Goal: Transaction & Acquisition: Obtain resource

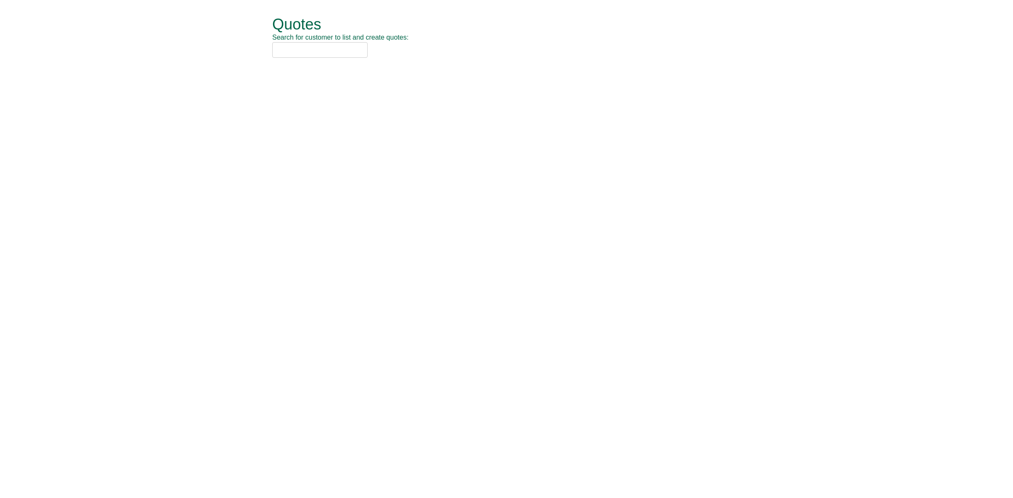
click at [318, 43] on input "text" at bounding box center [319, 50] width 95 height 16
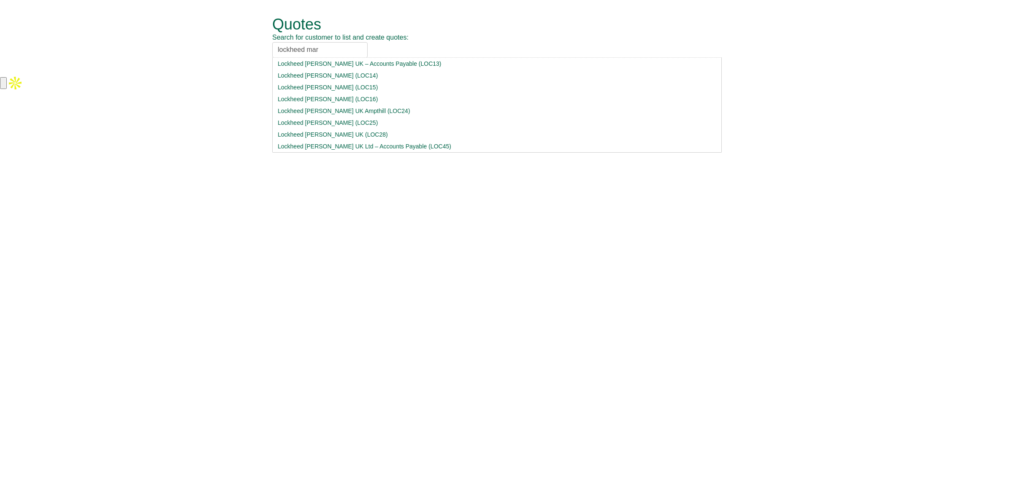
type input "lockheed mar"
click at [327, 59] on li "Lockheed Martin UK – Accounts Payable (LOC13)" at bounding box center [496, 64] width 449 height 12
click at [328, 47] on input "lockheed mar" at bounding box center [319, 50] width 95 height 16
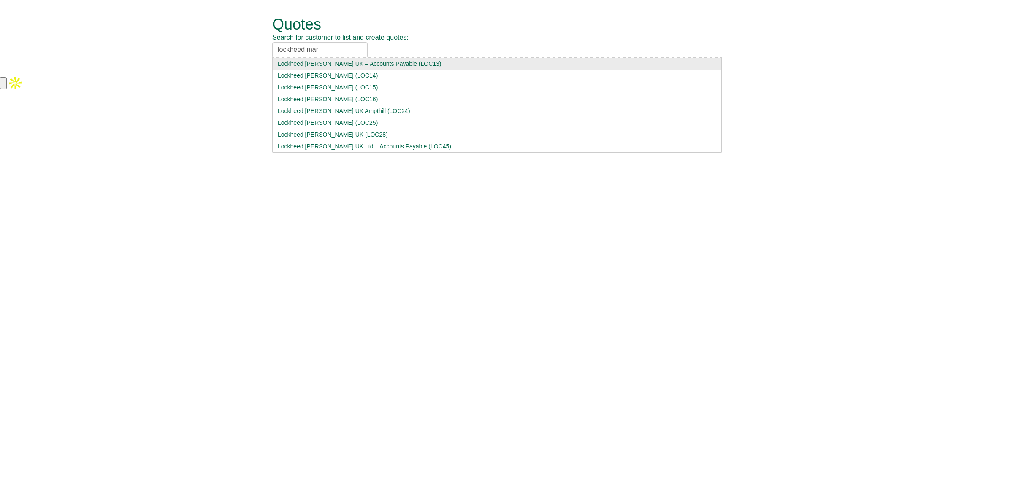
click at [333, 66] on div "Lockheed Martin UK – Accounts Payable (LOC13)" at bounding box center [497, 64] width 438 height 8
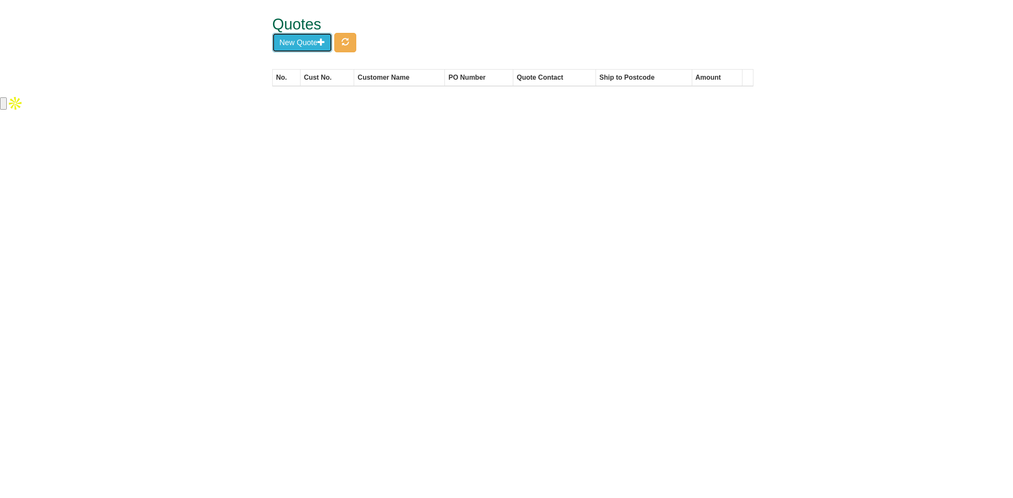
click at [317, 49] on button "New Quote" at bounding box center [302, 42] width 60 height 19
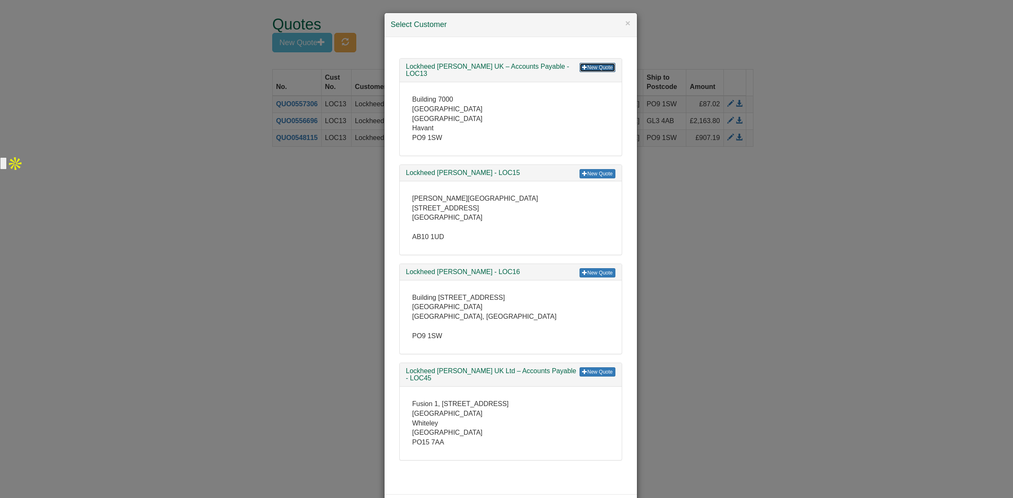
click at [579, 72] on link "New Quote" at bounding box center [596, 67] width 35 height 9
click at [731, 214] on div "× Select Customer New Quote Lockheed Martin UK – Accounts Payable - LOC13 Build…" at bounding box center [506, 249] width 1013 height 498
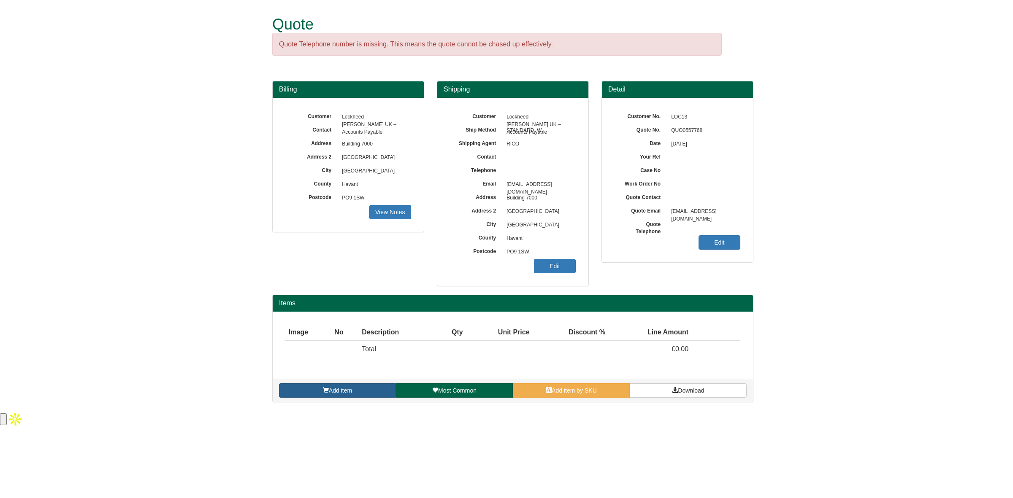
click at [351, 385] on link "Add item" at bounding box center [337, 391] width 117 height 14
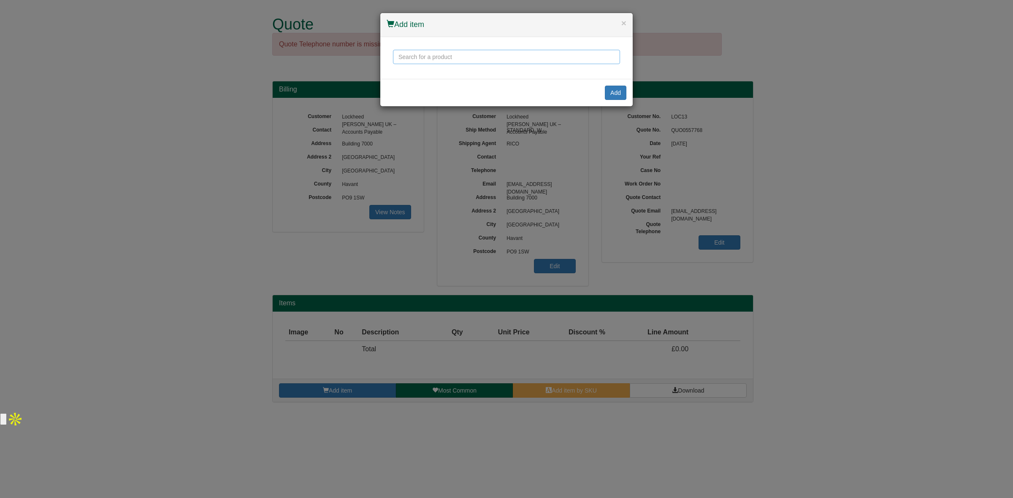
click at [429, 56] on input "text" at bounding box center [506, 57] width 227 height 14
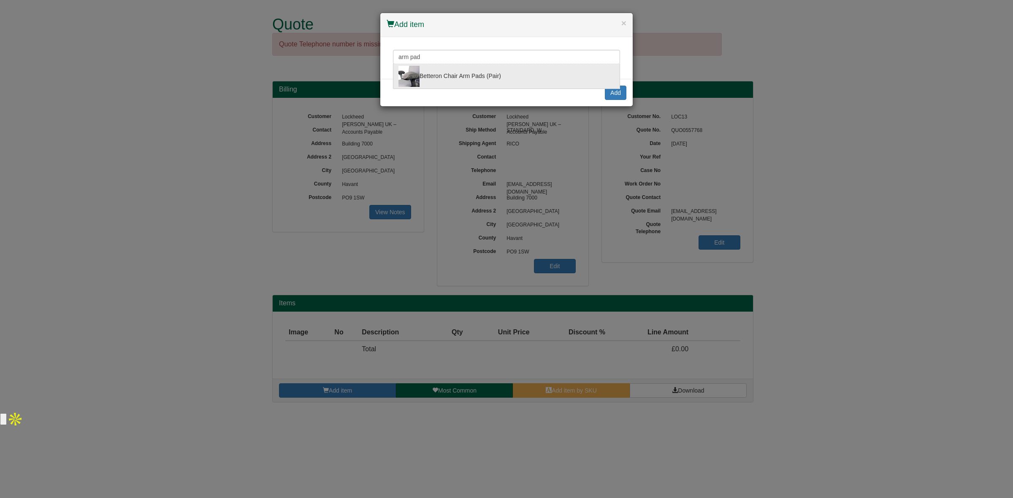
click at [436, 76] on div "Betteron Chair Arm Pads (Pair)" at bounding box center [506, 76] width 216 height 21
type input "Betteron Chair Arm Pads (Pair)"
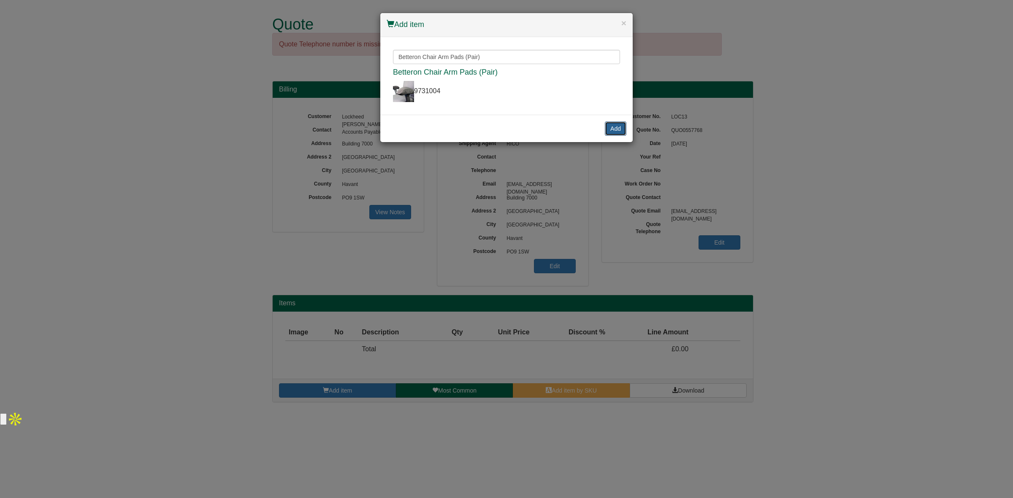
click at [623, 129] on button "Add" at bounding box center [616, 129] width 22 height 14
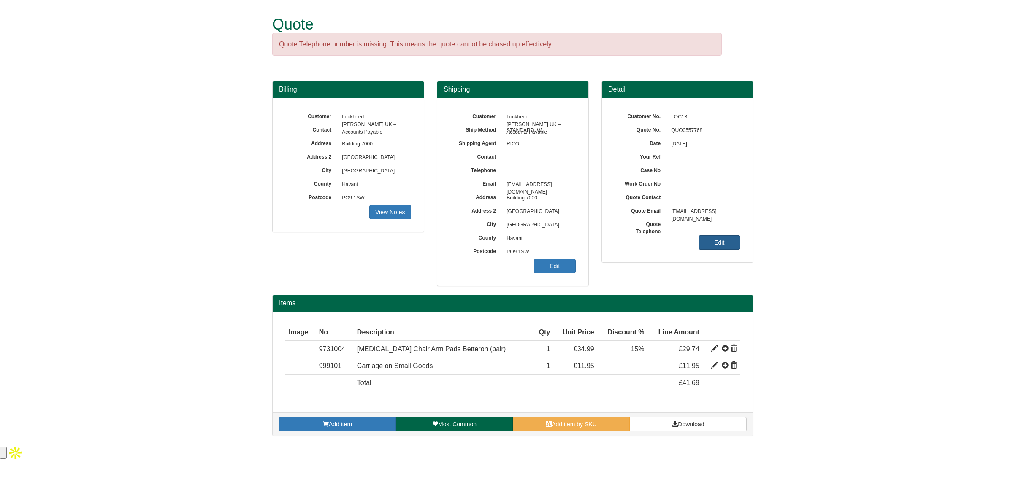
click at [718, 246] on link "Edit" at bounding box center [719, 242] width 42 height 14
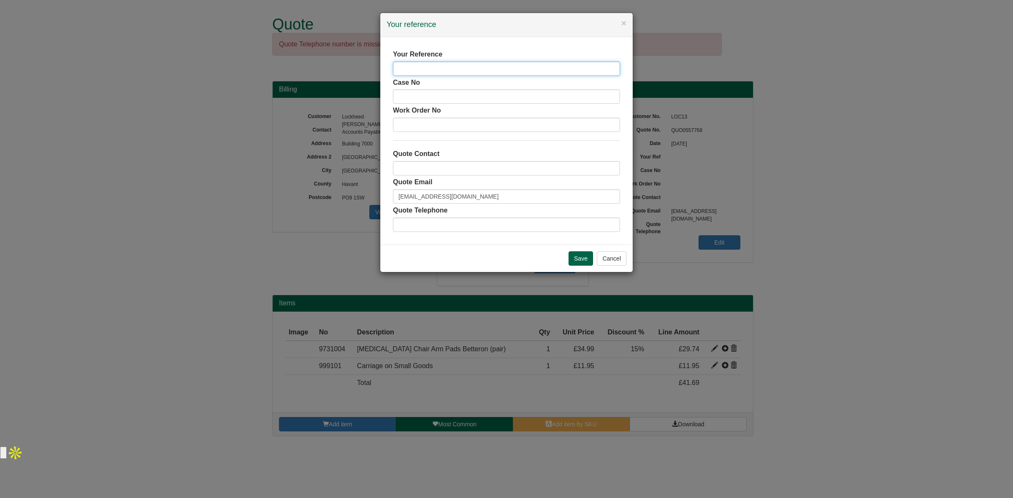
click at [451, 73] on input "text" at bounding box center [506, 69] width 227 height 14
paste input "Charlesworth"
click at [398, 67] on input "Charlesworth" at bounding box center [506, 69] width 227 height 14
type input "[PERSON_NAME]"
click at [440, 169] on input "text" at bounding box center [506, 168] width 227 height 14
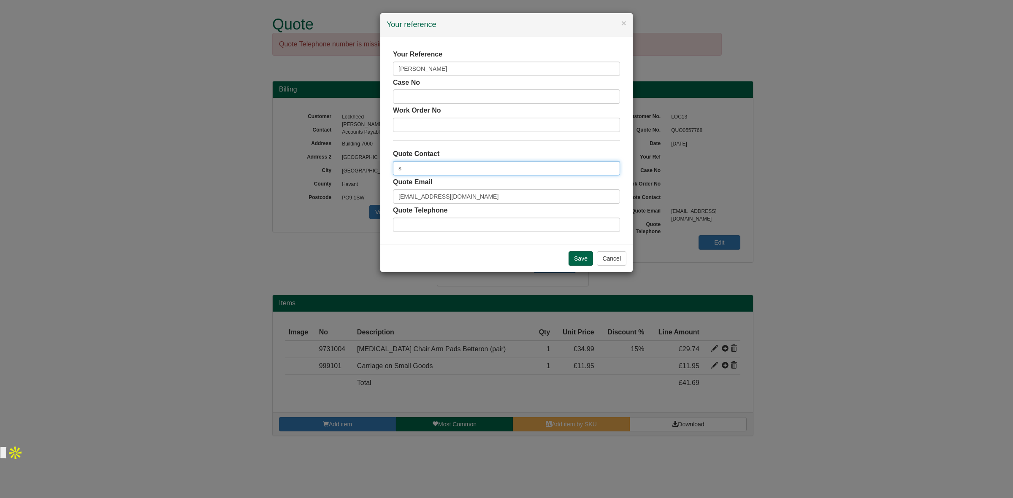
type input "[PERSON_NAME]"
drag, startPoint x: 513, startPoint y: 200, endPoint x: 396, endPoint y: 181, distance: 118.7
click at [396, 181] on div "Quote Email accountspayable.3@global.lmco.com" at bounding box center [506, 191] width 227 height 26
click at [585, 256] on input "Save" at bounding box center [580, 259] width 24 height 14
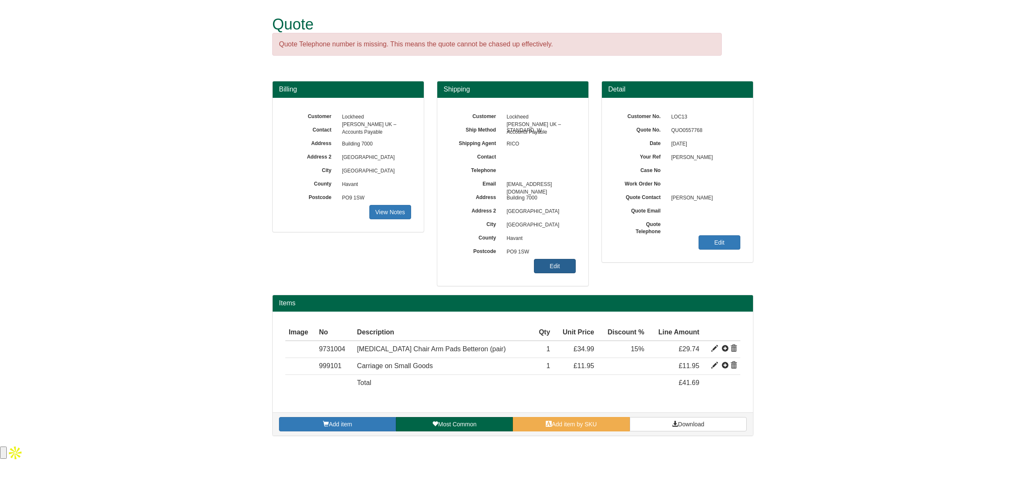
click at [553, 267] on link "Edit" at bounding box center [555, 266] width 42 height 14
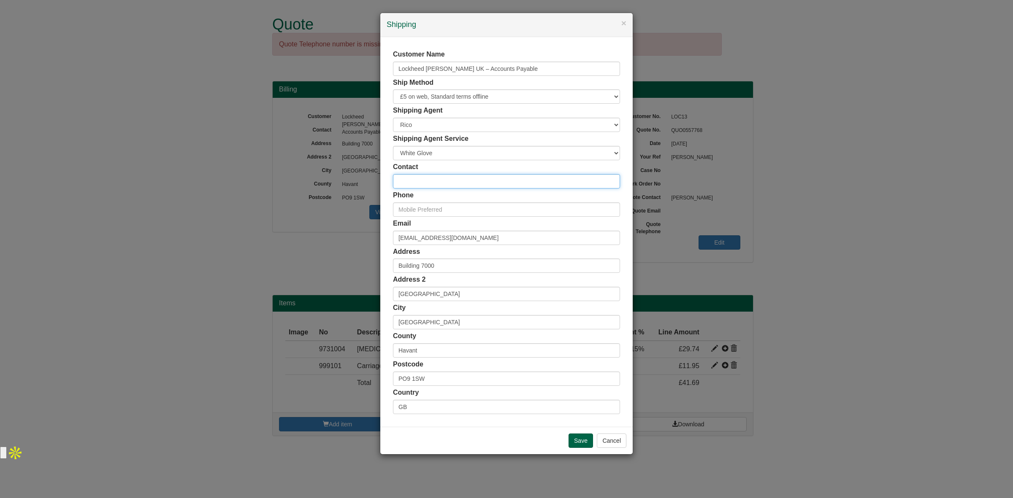
click at [435, 177] on input "text" at bounding box center [506, 181] width 227 height 14
paste input "[PERSON_NAME]"
type input "[PERSON_NAME]"
drag, startPoint x: 515, startPoint y: 243, endPoint x: 344, endPoint y: 275, distance: 173.9
click at [344, 275] on div "× Shipping Customer Name Lockheed Martin UK – Accounts Payable Ship Method Free…" at bounding box center [506, 249] width 1013 height 498
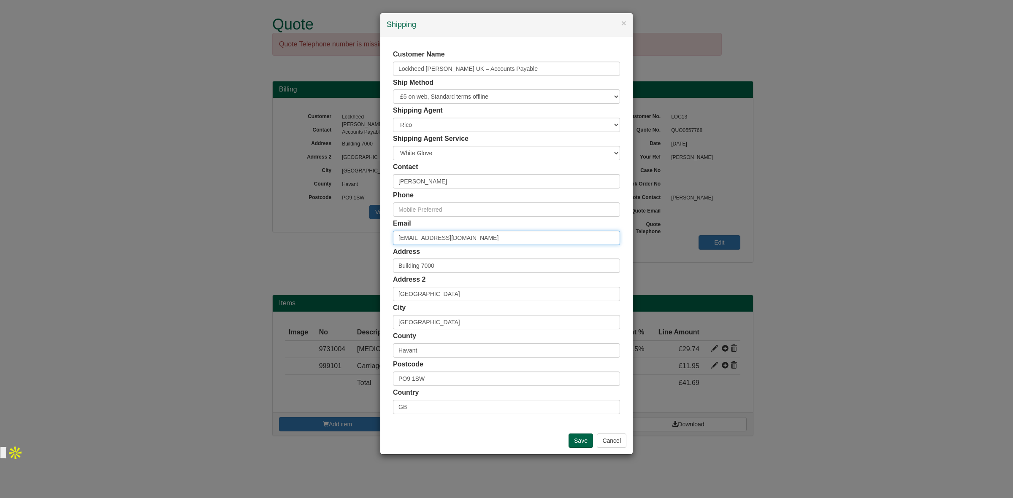
paste input "gareth.r.charlesworth"
type input "gareth.r.charlesworth@global.lmco.com"
click at [454, 212] on input "text" at bounding box center [506, 210] width 227 height 14
paste input "[PHONE_NUMBER]"
type input "[PHONE_NUMBER]"
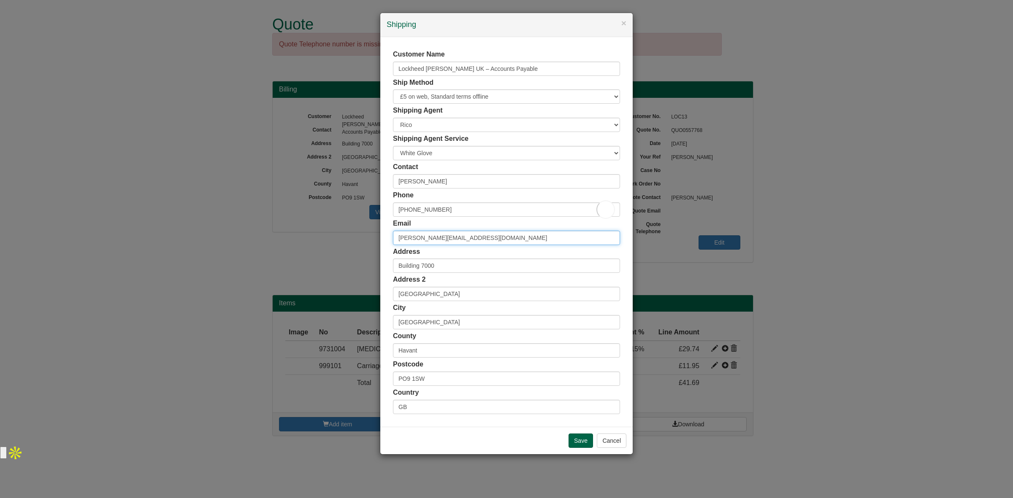
drag, startPoint x: 525, startPoint y: 231, endPoint x: 349, endPoint y: 241, distance: 176.3
click at [349, 241] on div "× Shipping Customer Name Lockheed Martin UK – Accounts Payable Ship Method Free…" at bounding box center [506, 249] width 1013 height 498
click at [576, 439] on input "Save" at bounding box center [580, 441] width 24 height 14
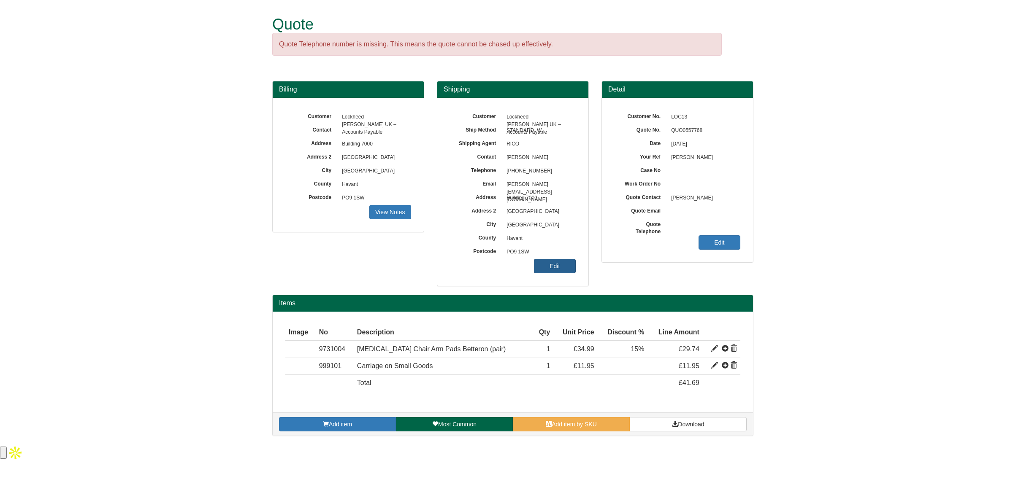
click at [554, 267] on link "Edit" at bounding box center [555, 266] width 42 height 14
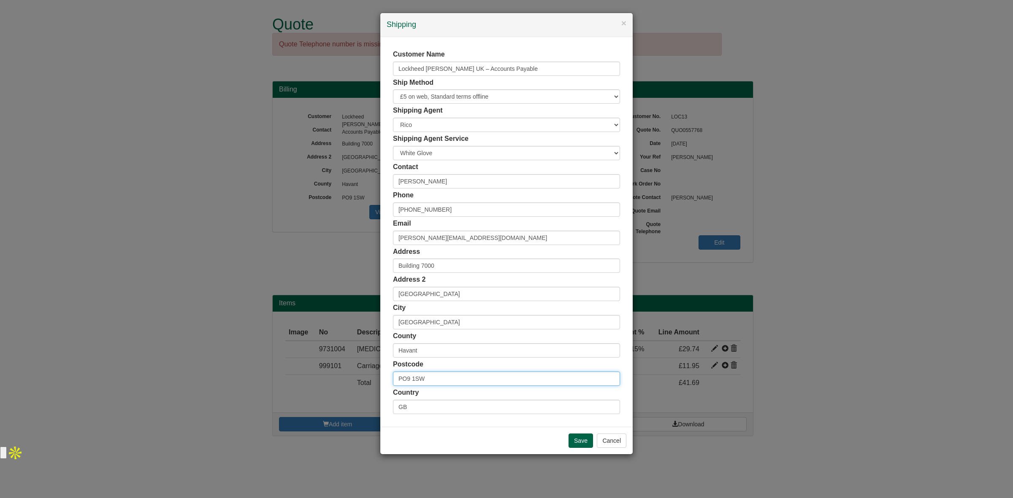
drag, startPoint x: 455, startPoint y: 376, endPoint x: 369, endPoint y: 359, distance: 87.2
click at [369, 359] on div "× Shipping Customer Name Lockheed Martin UK – Accounts Payable Ship Method Free…" at bounding box center [506, 249] width 1013 height 498
paste input "BA128RL"
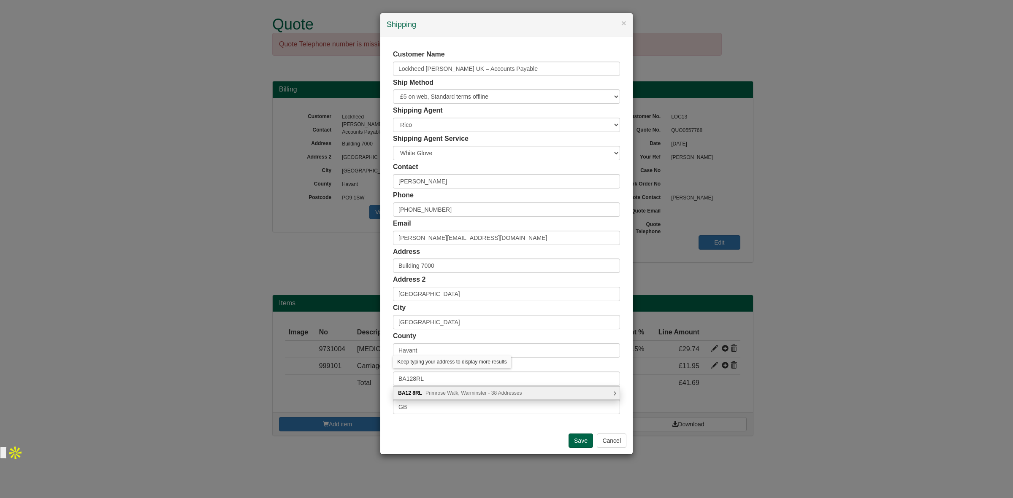
click at [442, 390] on div "BA12 8RL Primrose Walk, Warminster - 38 Addresses" at bounding box center [506, 393] width 226 height 13
type input "BA12 8RL"
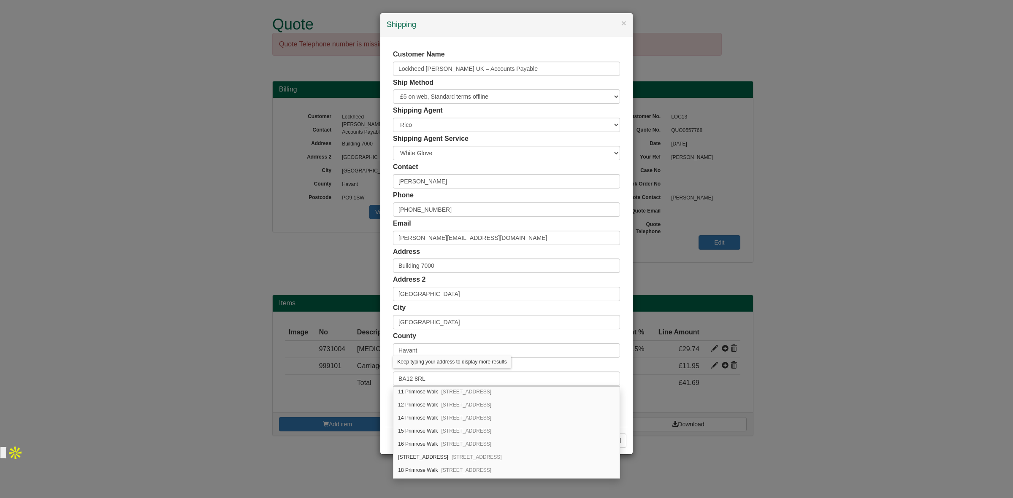
scroll to position [133, 0]
click at [427, 444] on div "16 Primrose Walk Warminster, BA12 8RL" at bounding box center [506, 443] width 226 height 13
type input "16 Primrose Walk"
type input "Warminster"
type input "Wiltshire"
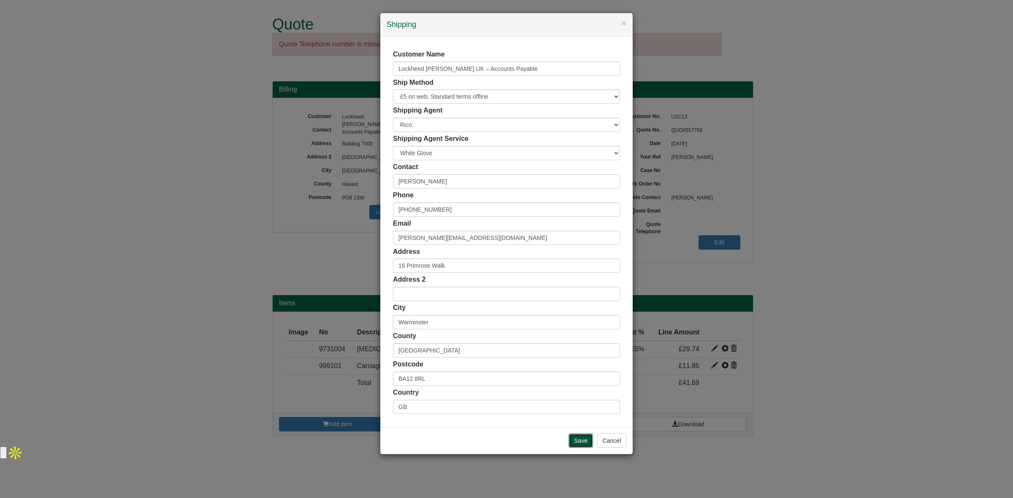
click at [573, 440] on input "Save" at bounding box center [580, 441] width 24 height 14
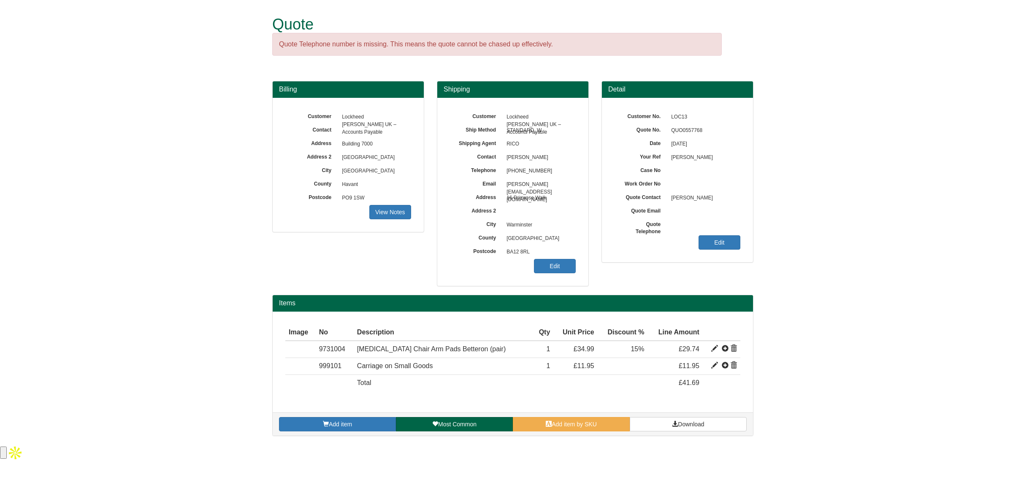
drag, startPoint x: 555, startPoint y: 157, endPoint x: 506, endPoint y: 155, distance: 48.6
click at [506, 155] on span "[PERSON_NAME]" at bounding box center [538, 158] width 73 height 14
copy span "Gareth Charlesworth"
click at [693, 417] on div "Add item Most Common Add item by SKU Download" at bounding box center [513, 424] width 480 height 23
click at [684, 423] on span "Download" at bounding box center [691, 424] width 26 height 7
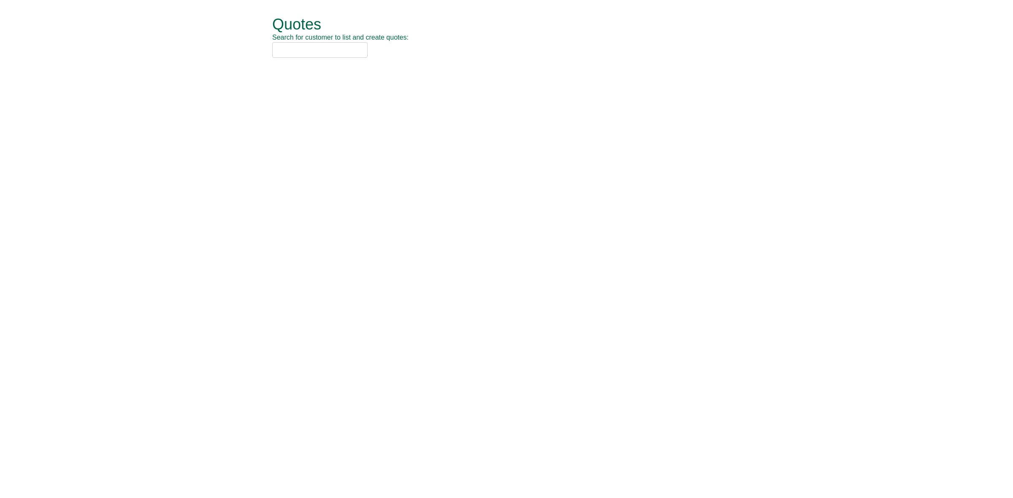
click at [316, 51] on input "text" at bounding box center [319, 50] width 95 height 16
click at [322, 49] on input "[DEMOGRAPHIC_DATA]" at bounding box center [319, 50] width 95 height 16
drag, startPoint x: 319, startPoint y: 51, endPoint x: 239, endPoint y: 47, distance: 79.4
click at [239, 47] on form "Quotes Search for customer to list and create quotes: fragomen Quotes New Quote…" at bounding box center [506, 37] width 1013 height 75
type input "f"
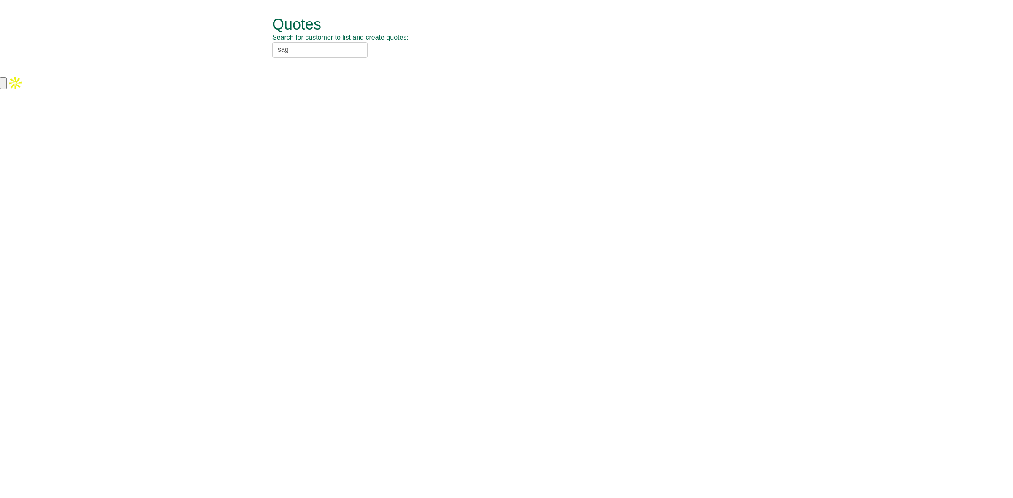
type input "sage"
drag, startPoint x: 309, startPoint y: 53, endPoint x: 223, endPoint y: 51, distance: 86.5
click at [223, 51] on form "Quotes Search for customer to list and create quotes: sage SAGE (UK) LTD (DNN56…" at bounding box center [506, 37] width 1013 height 75
click at [336, 50] on input "text" at bounding box center [319, 50] width 95 height 16
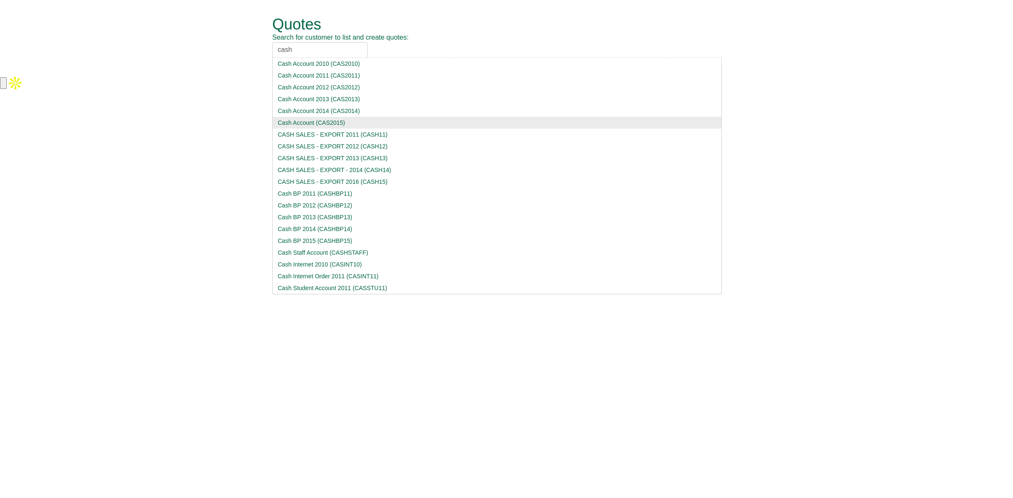
type input "cash"
click at [334, 121] on div "Cash Account (CAS2015)" at bounding box center [497, 123] width 438 height 8
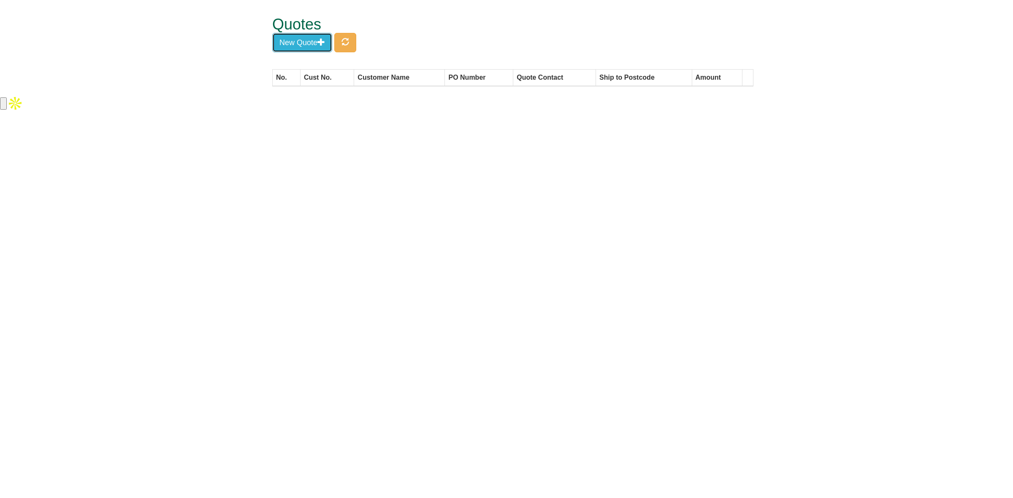
click at [306, 38] on button "New Quote" at bounding box center [302, 42] width 60 height 19
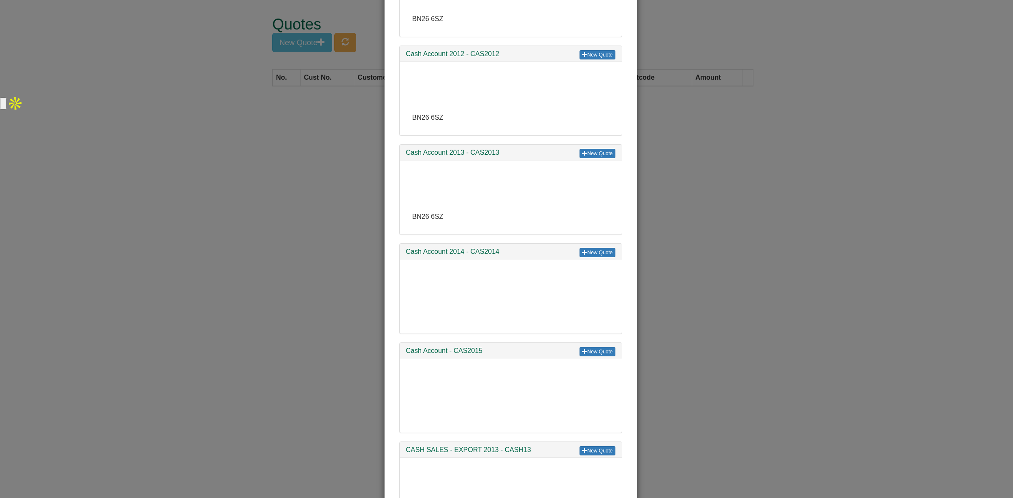
scroll to position [110, 0]
click at [587, 352] on link "New Quote" at bounding box center [596, 353] width 35 height 9
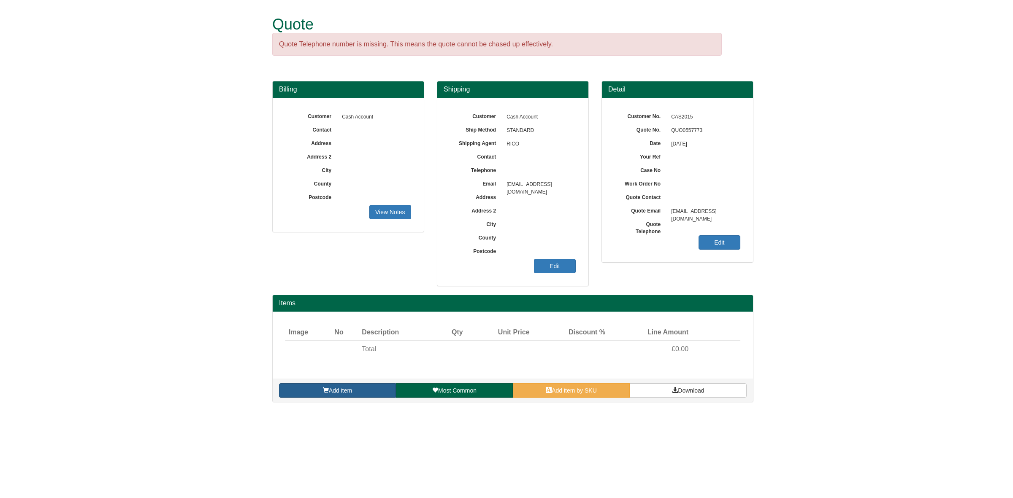
click at [338, 392] on span "Add item" at bounding box center [340, 390] width 23 height 7
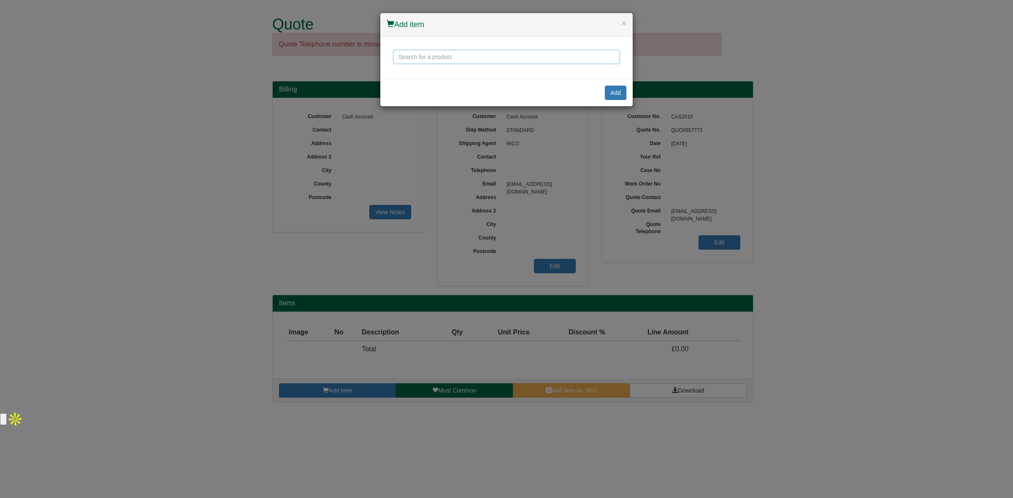
click at [446, 58] on input "text" at bounding box center [506, 57] width 227 height 14
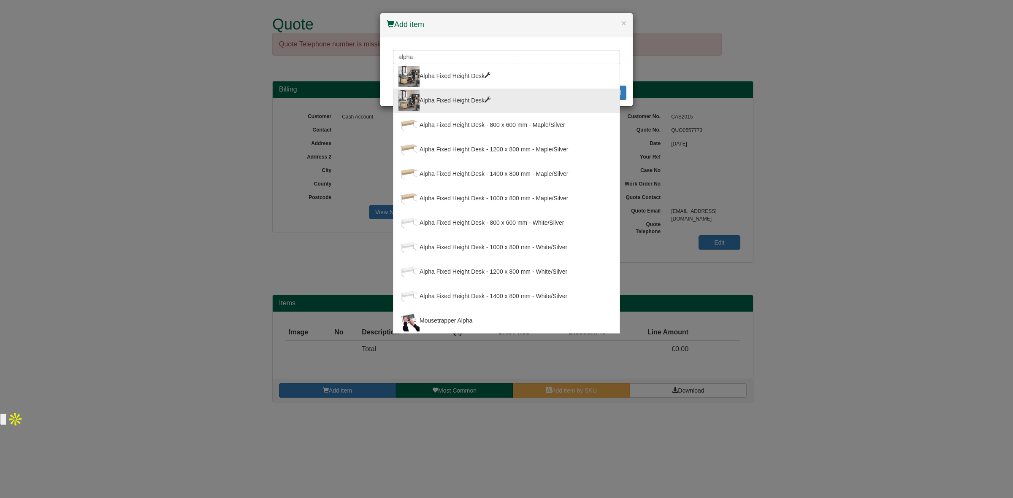
click at [468, 106] on div "Alpha Fixed Height Desk" at bounding box center [506, 100] width 216 height 21
type input "Alpha Fixed Height Desk"
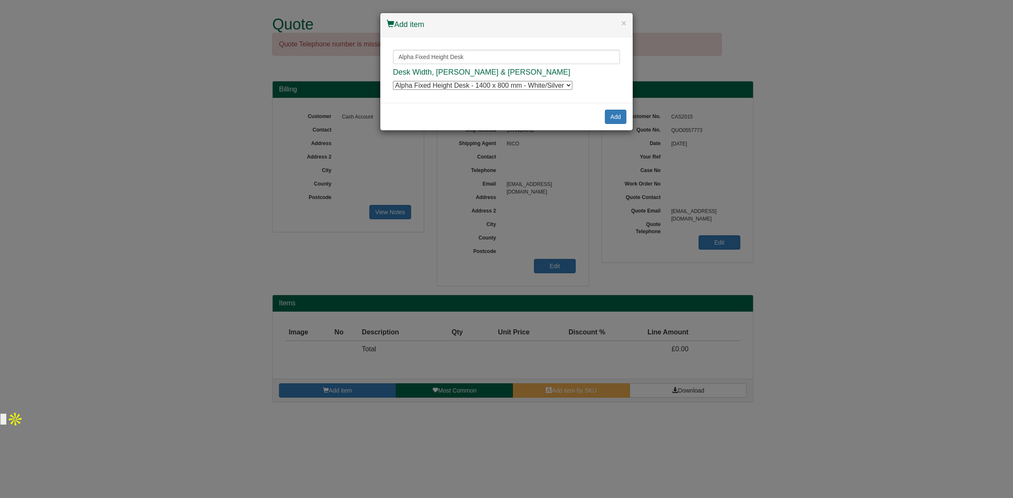
click at [486, 87] on select "Alpha Fixed Height Desk - 1400 x 800 mm - White/Silver Alpha Fixed Height Desk …" at bounding box center [482, 85] width 179 height 9
select select "4621003"
click at [393, 81] on select "Alpha Fixed Height Desk - 1400 x 800 mm - White/Silver Alpha Fixed Height Desk …" at bounding box center [482, 85] width 179 height 9
click at [615, 119] on button "Add" at bounding box center [616, 117] width 22 height 14
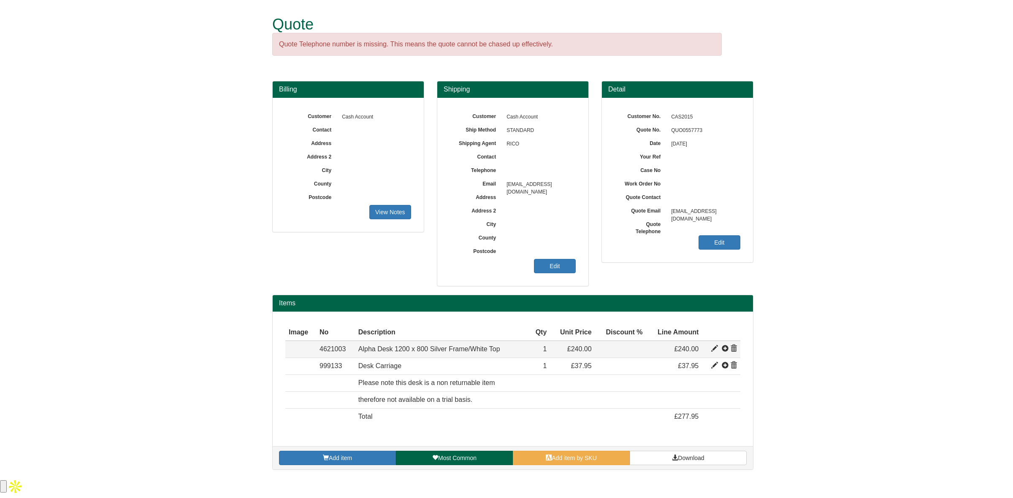
click at [714, 347] on span at bounding box center [714, 349] width 7 height 7
type input "Alpha Desk 1200 x 800 Silver Frame/White Top"
type input "107.65"
type input "240.00"
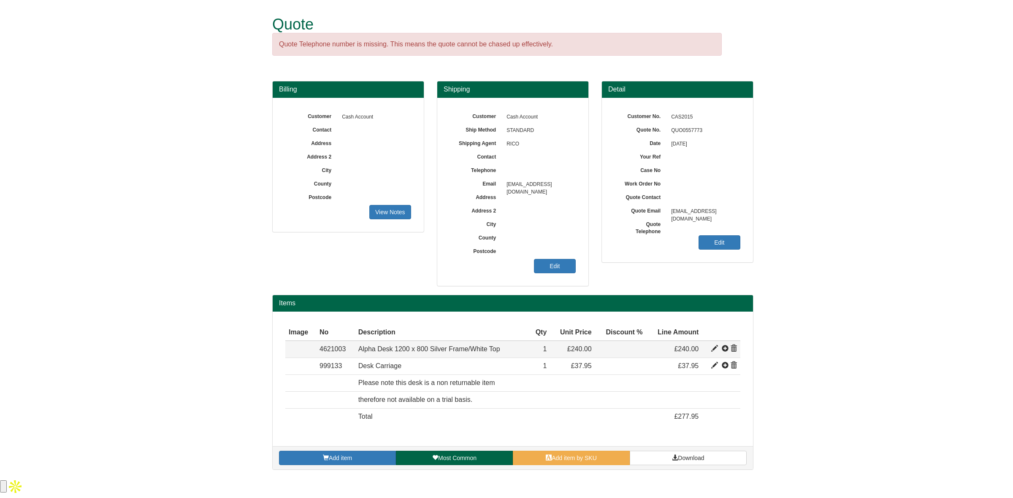
type input "1"
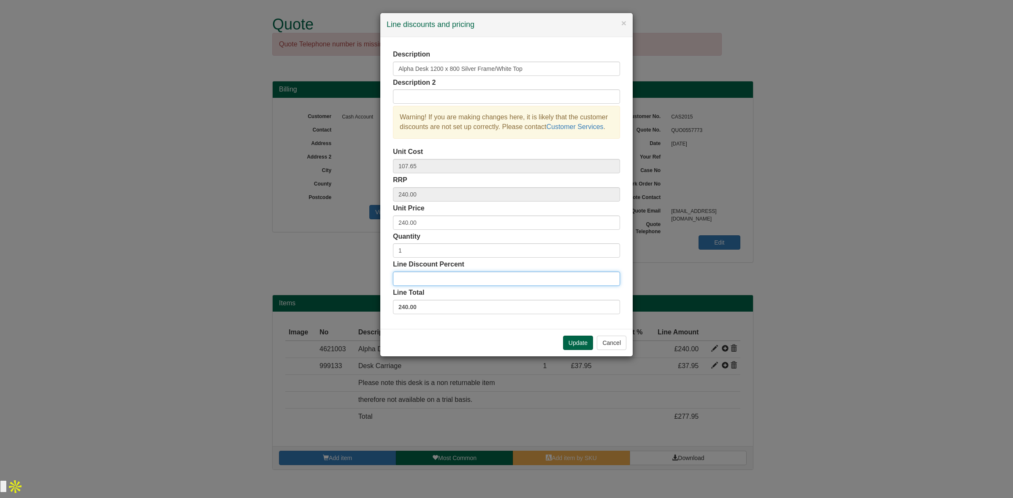
click at [457, 276] on input "Line Discount Percent" at bounding box center [506, 279] width 227 height 14
type input "20"
click at [564, 339] on button "Update" at bounding box center [578, 343] width 30 height 14
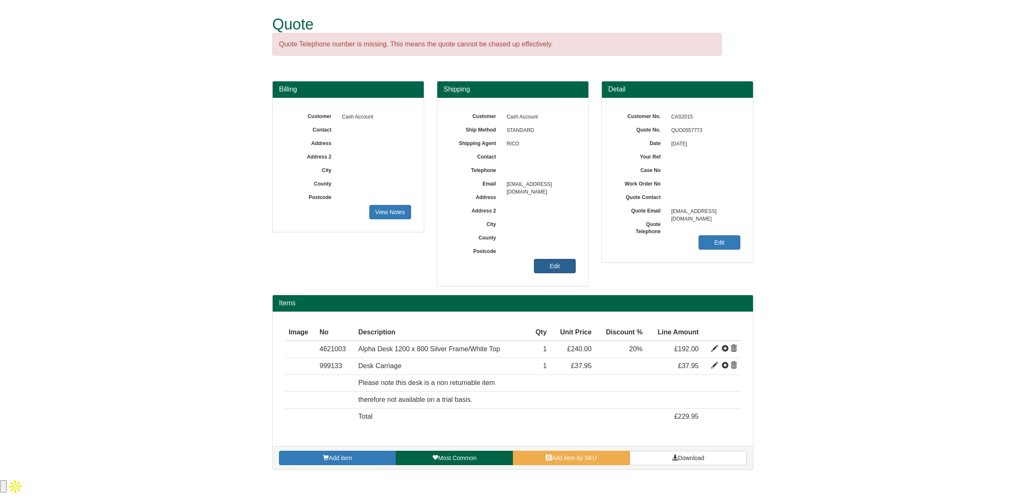
click at [550, 265] on link "Edit" at bounding box center [555, 266] width 42 height 14
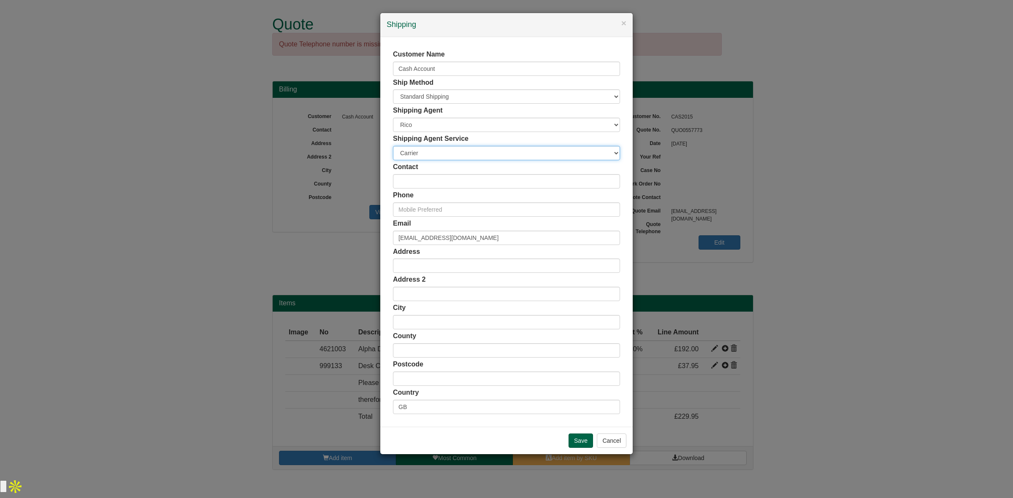
click at [456, 156] on select "Carrier White Glove" at bounding box center [506, 153] width 227 height 14
select select "TS-DELASS"
click at [393, 146] on select "Carrier White Glove" at bounding box center [506, 153] width 227 height 14
click at [584, 438] on input "Save" at bounding box center [580, 441] width 24 height 14
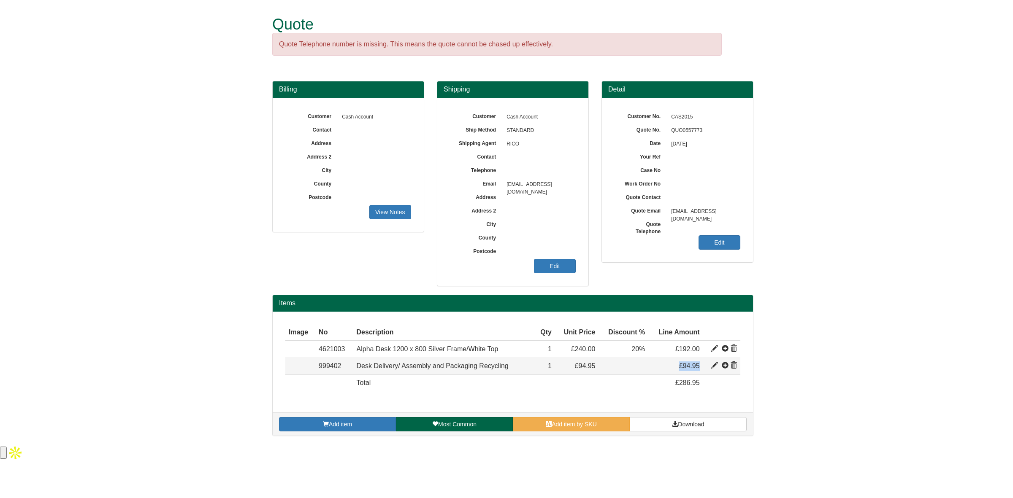
drag, startPoint x: 701, startPoint y: 366, endPoint x: 674, endPoint y: 368, distance: 27.9
click at [674, 368] on td "£94.95" at bounding box center [675, 366] width 54 height 17
copy span "£94.95"
click at [549, 268] on link "Edit" at bounding box center [555, 266] width 42 height 14
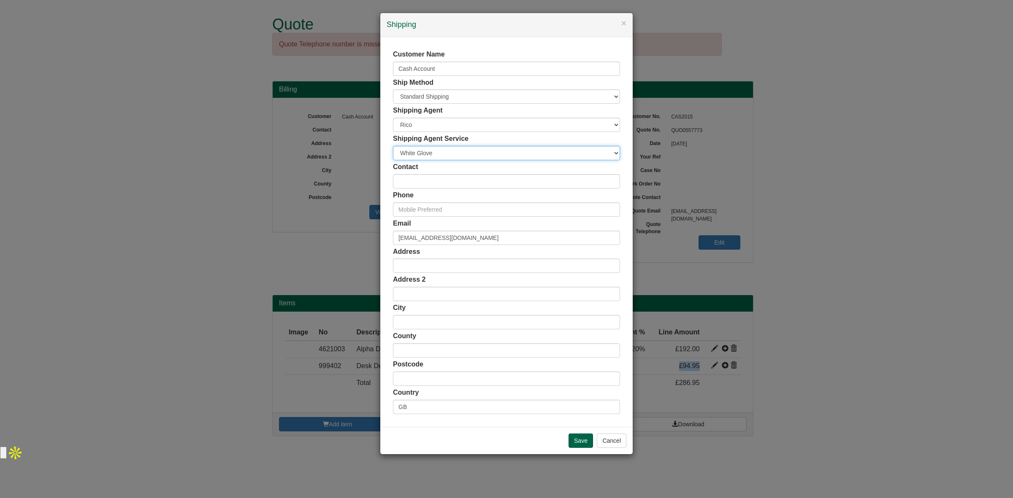
click at [442, 152] on select "Carrier White Glove" at bounding box center [506, 153] width 227 height 14
select select "CA-NEXTDAY"
click at [393, 146] on select "Carrier White Glove" at bounding box center [506, 153] width 227 height 14
click at [583, 439] on input "Save" at bounding box center [580, 441] width 24 height 14
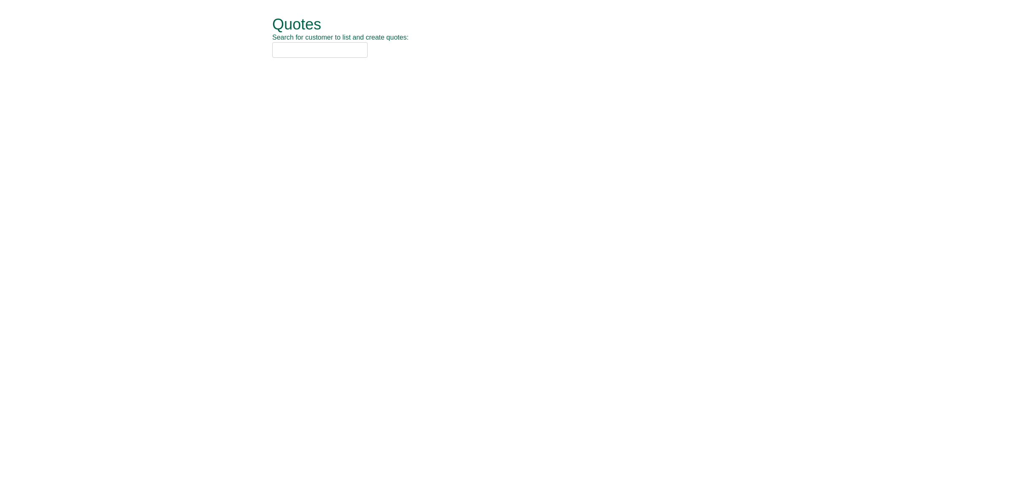
click at [326, 47] on input "text" at bounding box center [319, 50] width 95 height 16
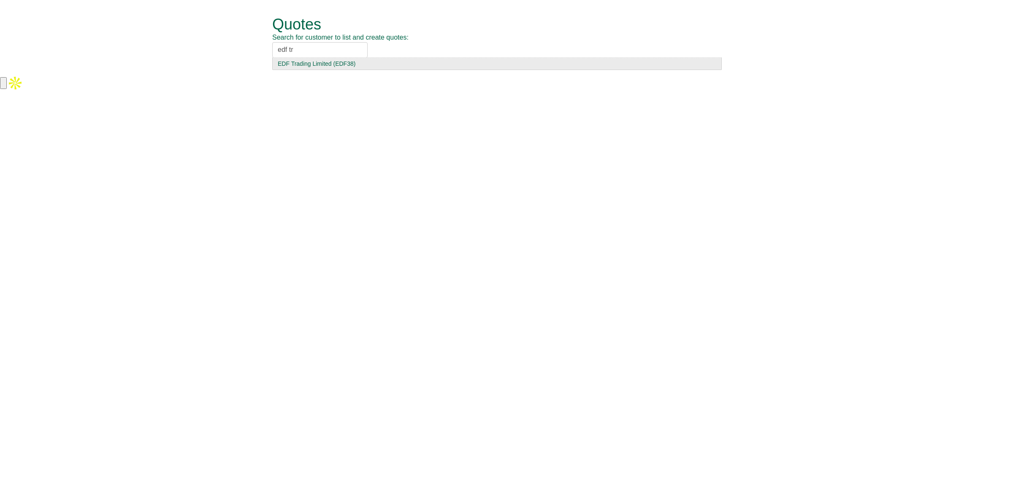
type input "edf tr"
click at [308, 68] on div "EDF Trading Limited (EDF38)" at bounding box center [497, 64] width 438 height 8
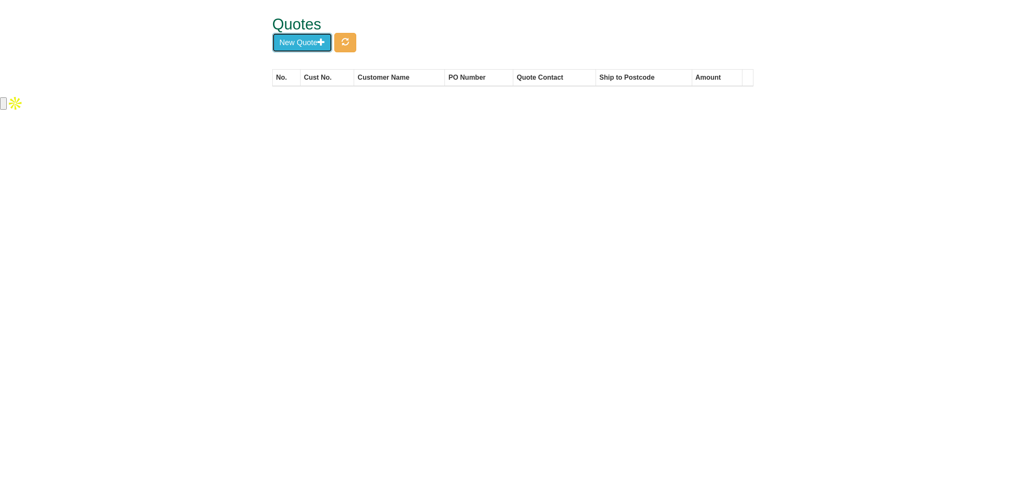
click at [309, 35] on button "New Quote" at bounding box center [302, 42] width 60 height 19
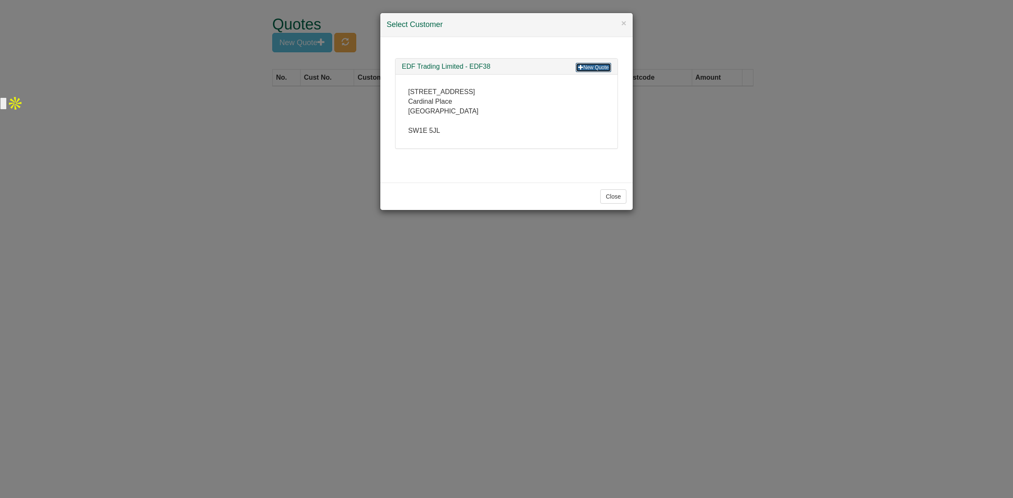
click at [588, 69] on link "New Quote" at bounding box center [593, 67] width 35 height 9
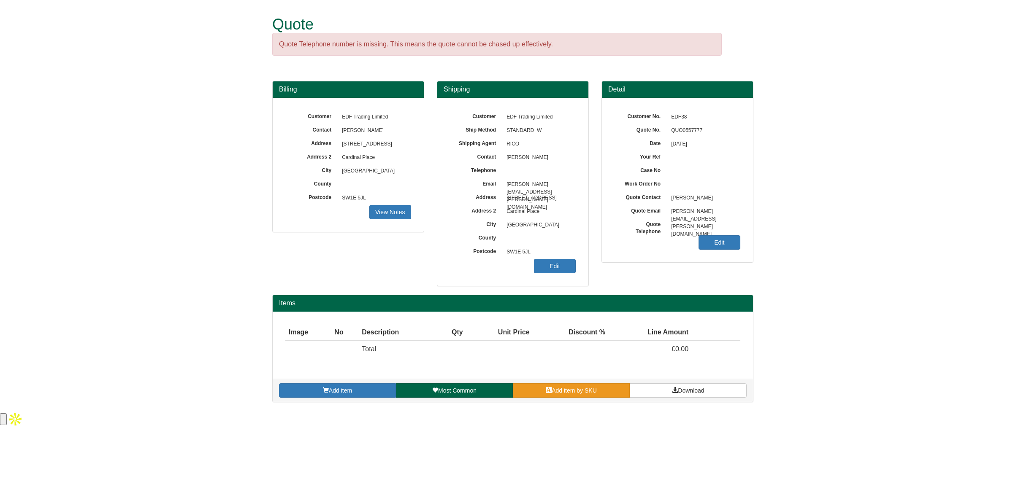
click at [536, 390] on link "Add item by SKU" at bounding box center [571, 391] width 117 height 14
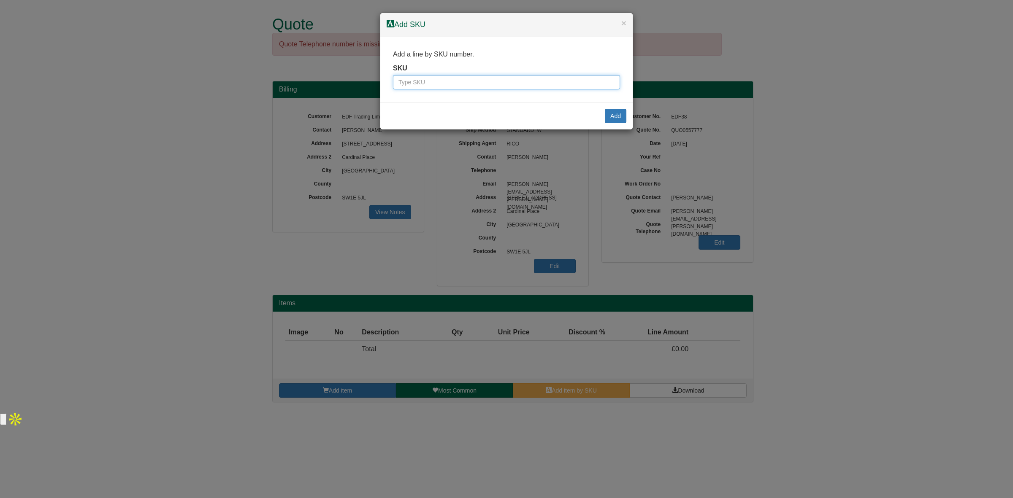
click at [429, 85] on input "text" at bounding box center [506, 82] width 227 height 14
paste input "8885001"
type input "8885001"
click at [612, 121] on button "Add" at bounding box center [616, 116] width 22 height 14
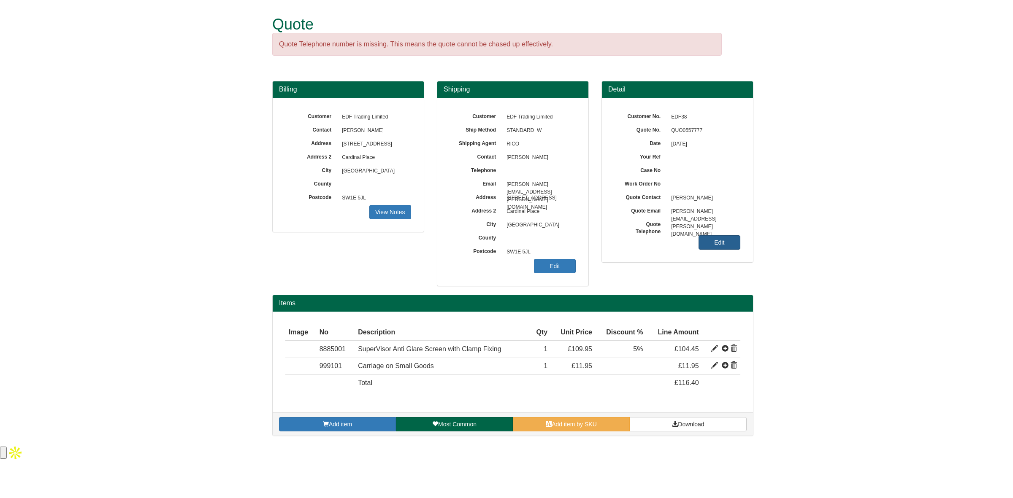
click at [718, 243] on link "Edit" at bounding box center [719, 242] width 42 height 14
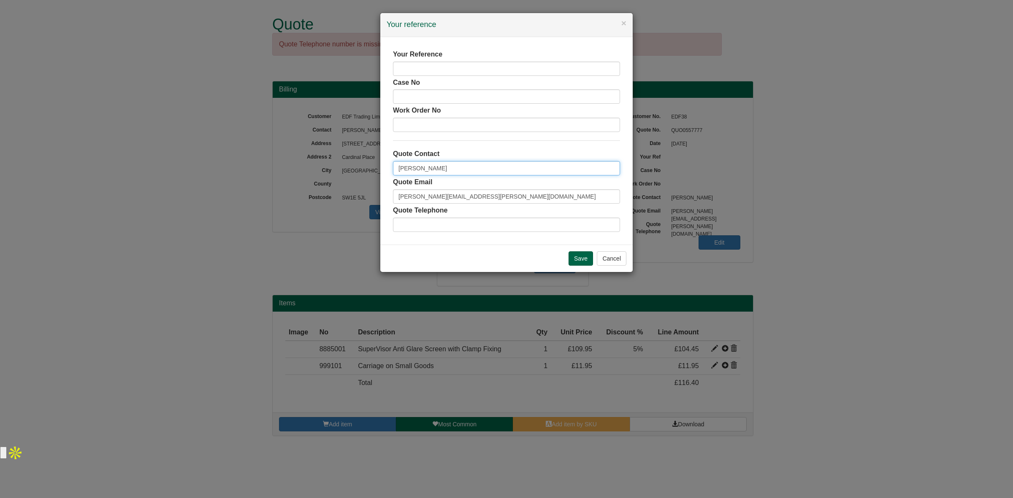
drag, startPoint x: 476, startPoint y: 169, endPoint x: 346, endPoint y: 182, distance: 130.2
click at [346, 182] on div "× Your reference Your Reference Case No Work Order No Quote Contact [PERSON_NAM…" at bounding box center [506, 249] width 1013 height 498
type input "[PERSON_NAME]"
drag, startPoint x: 511, startPoint y: 196, endPoint x: 359, endPoint y: 195, distance: 152.4
click at [359, 195] on div "× Your reference Your Reference Case No Work Order No Quote Contact [PERSON_NAM…" at bounding box center [506, 249] width 1013 height 498
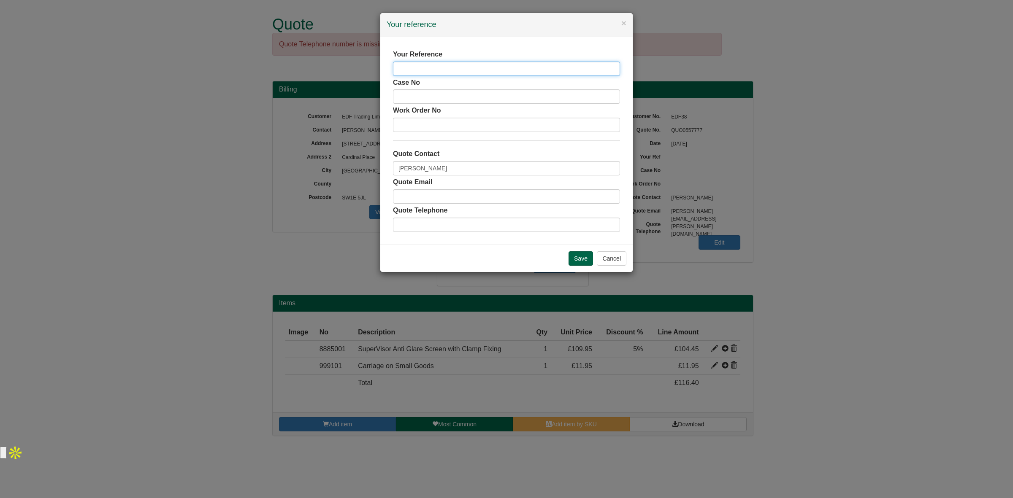
click at [442, 64] on input "text" at bounding box center [506, 69] width 227 height 14
click at [574, 257] on input "Save" at bounding box center [580, 259] width 24 height 14
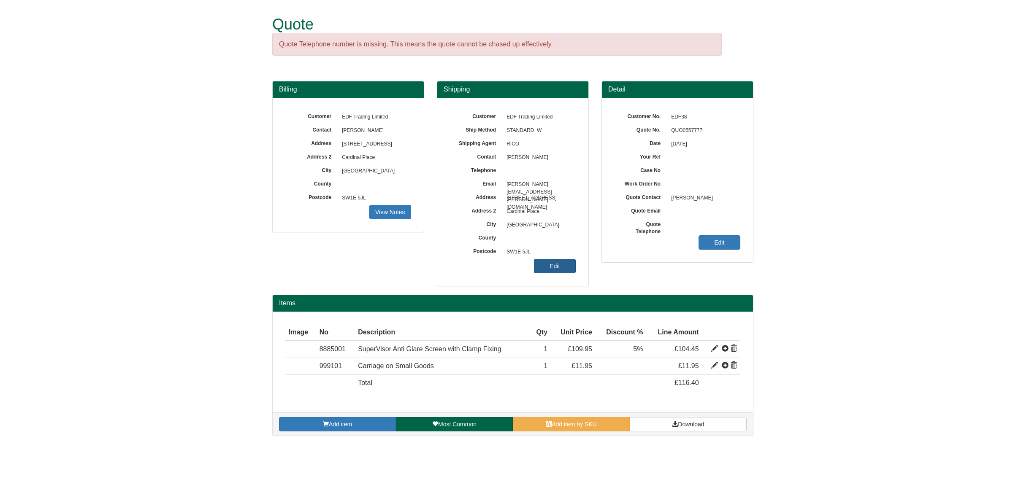
click at [550, 273] on link "Edit" at bounding box center [555, 266] width 42 height 14
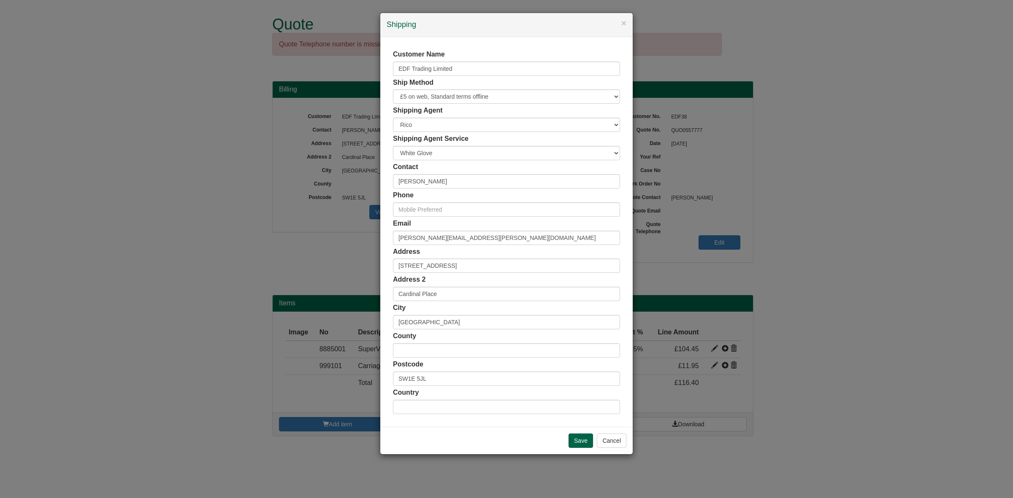
type input "GB"
select select "GB"
drag, startPoint x: 468, startPoint y: 184, endPoint x: 389, endPoint y: 191, distance: 78.8
click at [389, 191] on div "Customer Name EDF Trading Limited Ship Method Free of Charge £5 Flat Rate £7.50…" at bounding box center [506, 232] width 252 height 390
paste input "[PERSON_NAME][EMAIL_ADDRESS][DOMAIN_NAME]"
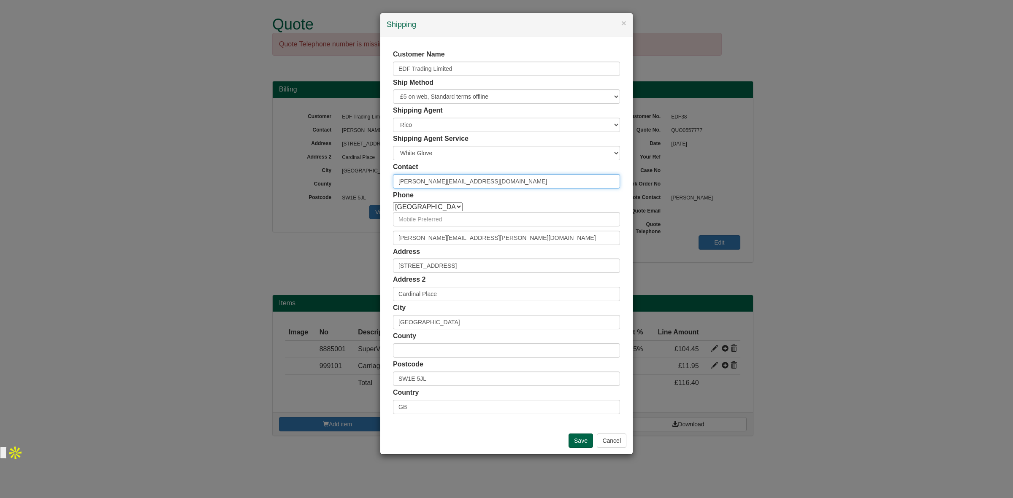
type input "[PERSON_NAME][EMAIL_ADDRESS][DOMAIN_NAME]"
drag, startPoint x: 498, startPoint y: 239, endPoint x: 369, endPoint y: 248, distance: 129.0
click at [369, 248] on div "× Shipping Customer Name EDF Trading Limited Ship Method Free of Charge £5 Flat…" at bounding box center [506, 249] width 1013 height 498
paste input "andrew.archer2"
type input "[PERSON_NAME][EMAIL_ADDRESS][DOMAIN_NAME]"
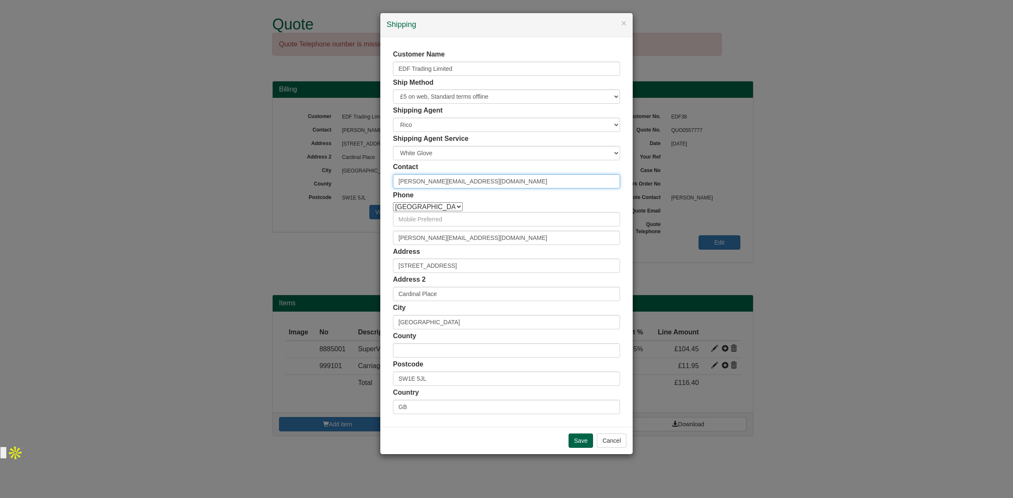
drag, startPoint x: 501, startPoint y: 184, endPoint x: 323, endPoint y: 189, distance: 178.6
click at [323, 189] on div "× Shipping Customer Name EDF Trading Limited Ship Method Free of Charge £5 Flat…" at bounding box center [506, 249] width 1013 height 498
click at [511, 184] on input "[PERSON_NAME][EMAIL_ADDRESS][DOMAIN_NAME]" at bounding box center [506, 181] width 227 height 14
drag, startPoint x: 511, startPoint y: 184, endPoint x: 438, endPoint y: 183, distance: 73.0
click at [438, 183] on input "[PERSON_NAME][EMAIL_ADDRESS][DOMAIN_NAME]" at bounding box center [506, 181] width 227 height 14
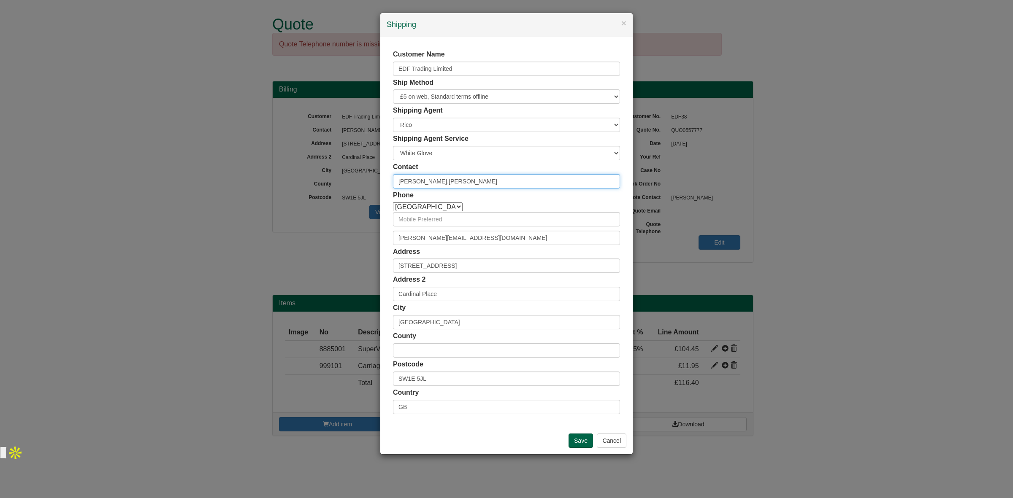
click at [420, 181] on input "andrew.archer" at bounding box center [506, 181] width 227 height 14
click at [402, 176] on input "andrew Archer" at bounding box center [506, 181] width 227 height 14
type input "[PERSON_NAME]"
click at [574, 441] on input "Save" at bounding box center [580, 441] width 24 height 14
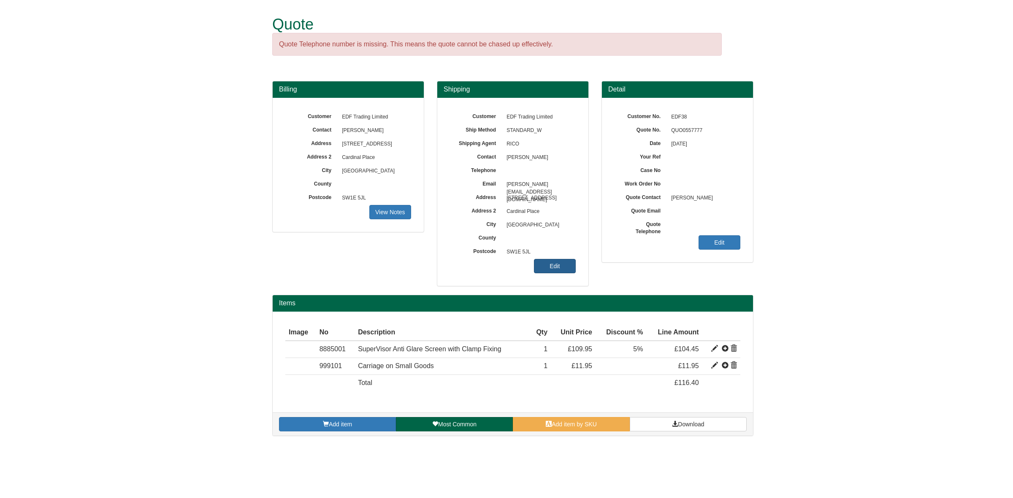
click at [553, 271] on link "Edit" at bounding box center [555, 266] width 42 height 14
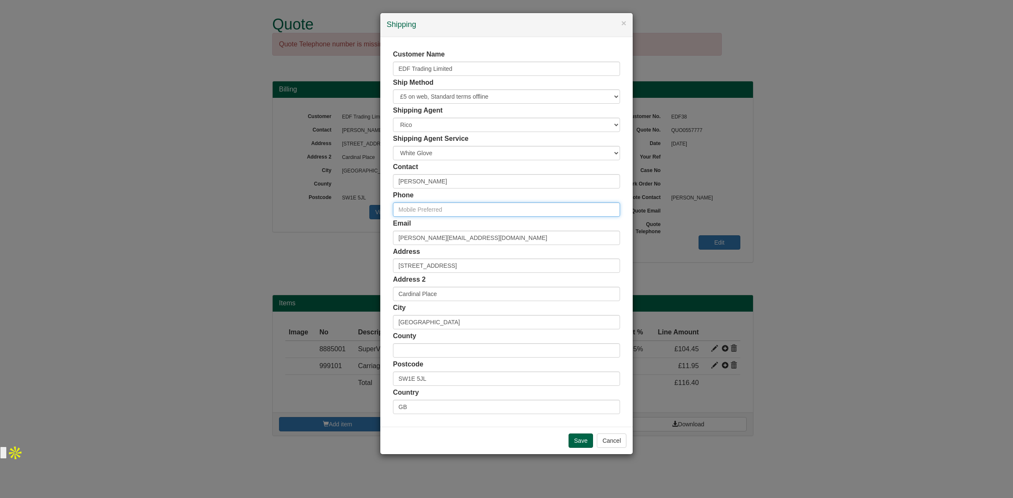
click at [465, 210] on input "text" at bounding box center [506, 210] width 227 height 14
paste input "[PHONE_NUMBER]"
type input "[PHONE_NUMBER]"
click at [579, 434] on input "Save" at bounding box center [580, 441] width 24 height 14
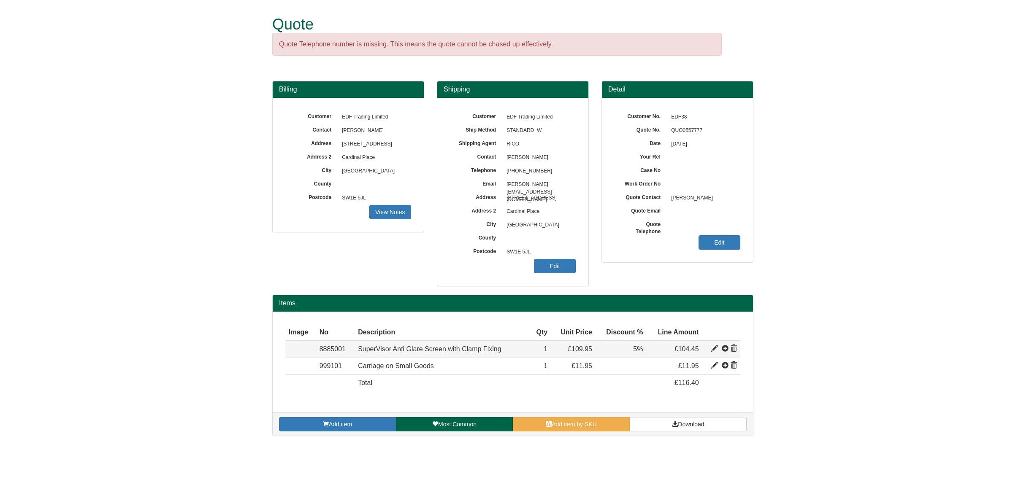
click at [715, 349] on span at bounding box center [714, 349] width 7 height 7
type input "SuperVisor Anti Glare Screen with Clamp Fixing"
type input "72.00"
type input "109.95"
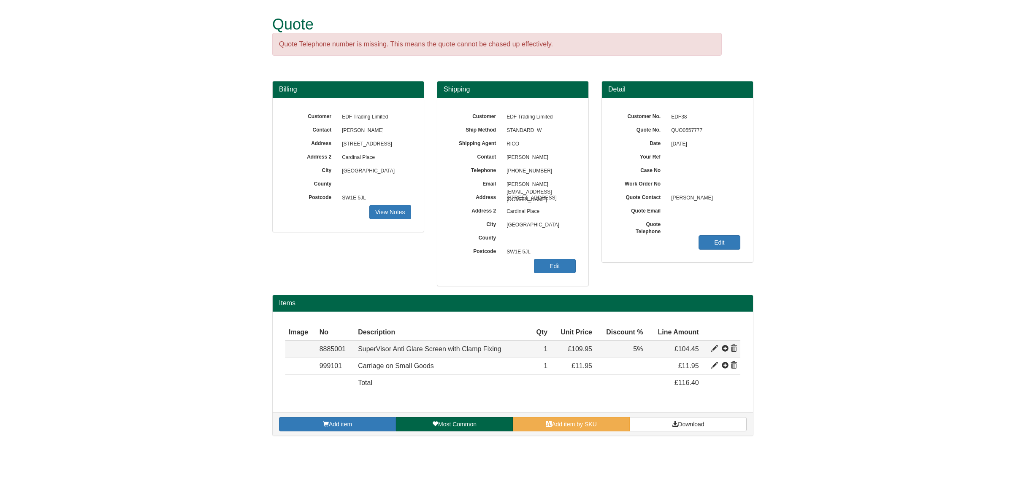
type input "1"
type input "5.00"
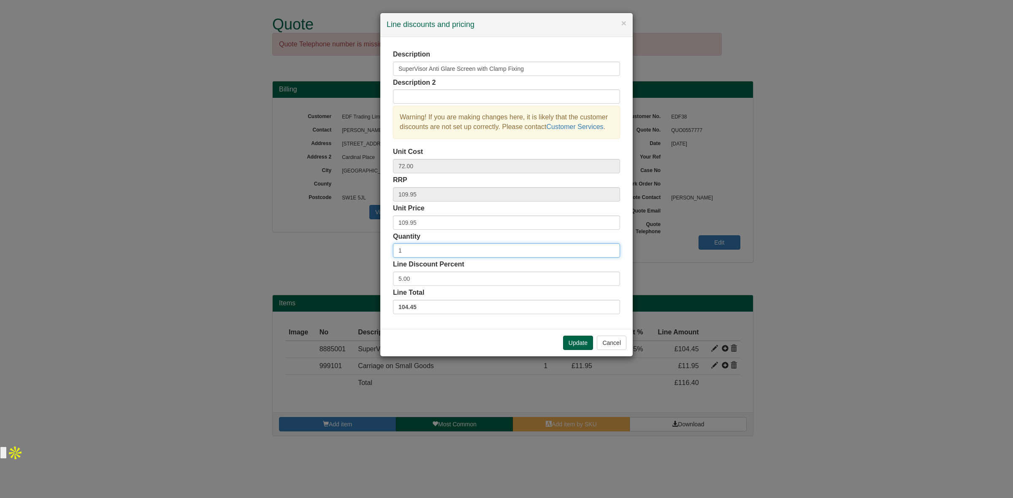
click at [411, 247] on input "1" at bounding box center [506, 251] width 227 height 14
type input "4"
click at [579, 337] on button "Update" at bounding box center [578, 343] width 30 height 14
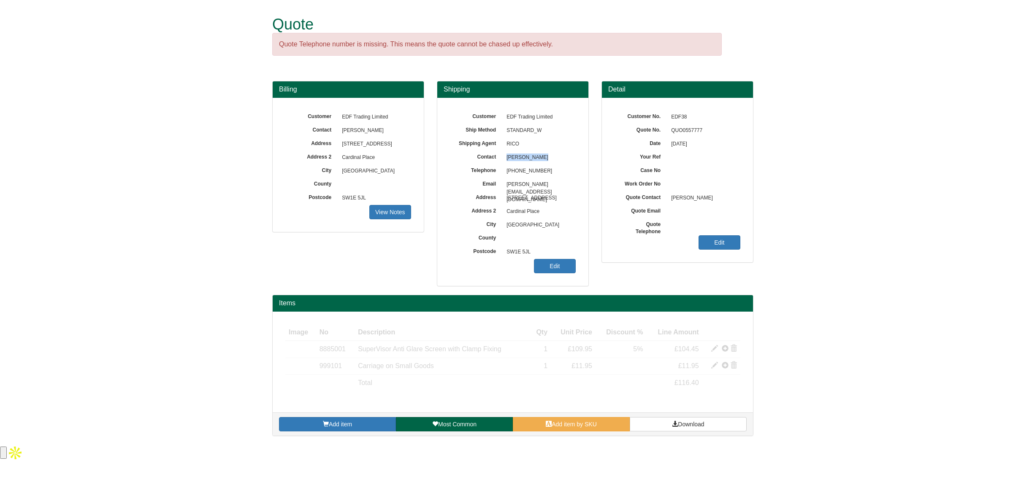
drag, startPoint x: 541, startPoint y: 159, endPoint x: 506, endPoint y: 159, distance: 35.0
click at [506, 159] on span "[PERSON_NAME]" at bounding box center [538, 158] width 73 height 14
copy span "[PERSON_NAME]"
click at [712, 244] on link "Edit" at bounding box center [719, 242] width 42 height 14
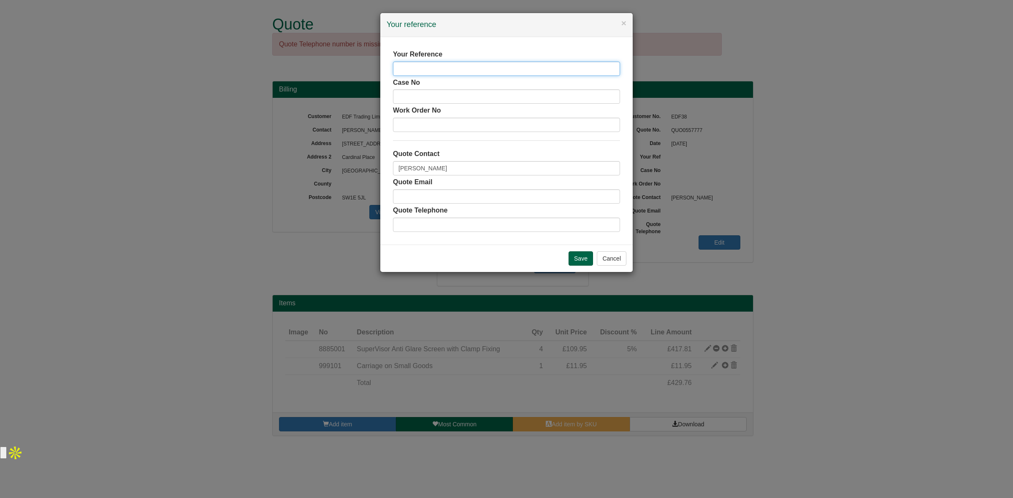
click at [513, 75] on input "text" at bounding box center [506, 69] width 227 height 14
paste input "[PERSON_NAME]"
type input "[PERSON_NAME]"
click at [579, 261] on input "Save" at bounding box center [580, 259] width 24 height 14
click at [580, 265] on input "Save" at bounding box center [580, 259] width 24 height 14
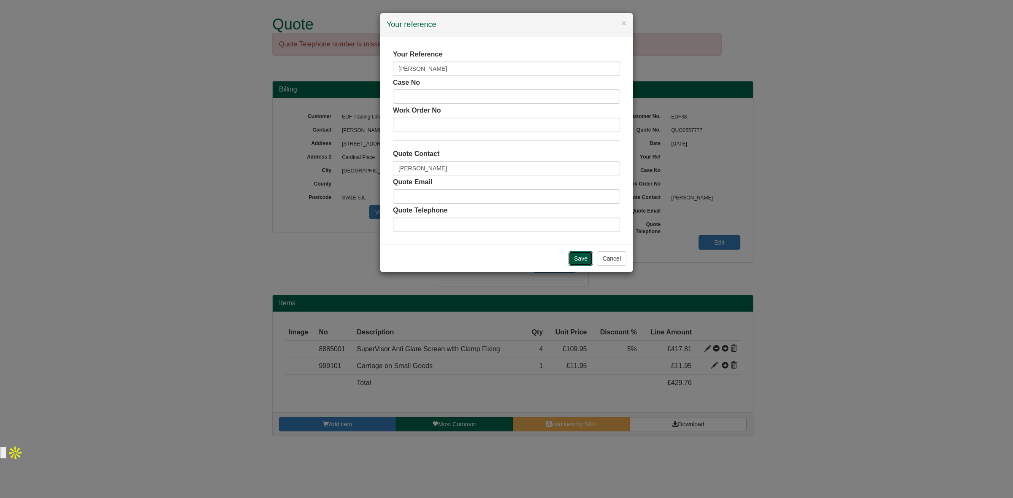
click at [580, 265] on input "Save" at bounding box center [580, 259] width 24 height 14
click at [572, 259] on input "Save" at bounding box center [580, 259] width 24 height 14
click at [576, 259] on input "Save" at bounding box center [580, 259] width 24 height 14
drag, startPoint x: 476, startPoint y: 65, endPoint x: 368, endPoint y: 62, distance: 107.7
click at [368, 62] on div "× Your reference Your Reference [PERSON_NAME] Case No Work Order No Quote Conta…" at bounding box center [506, 249] width 1013 height 498
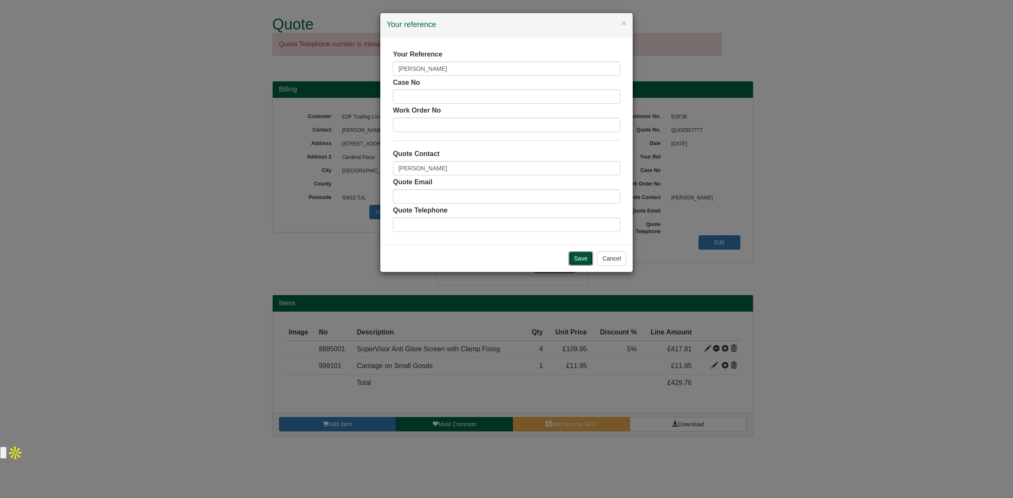
click at [573, 257] on input "Save" at bounding box center [580, 259] width 24 height 14
click at [586, 257] on input "Save" at bounding box center [580, 259] width 24 height 14
click at [798, 253] on div "× Your reference Your Reference [PERSON_NAME] Case No Work Order No Quote Conta…" at bounding box center [506, 249] width 1013 height 498
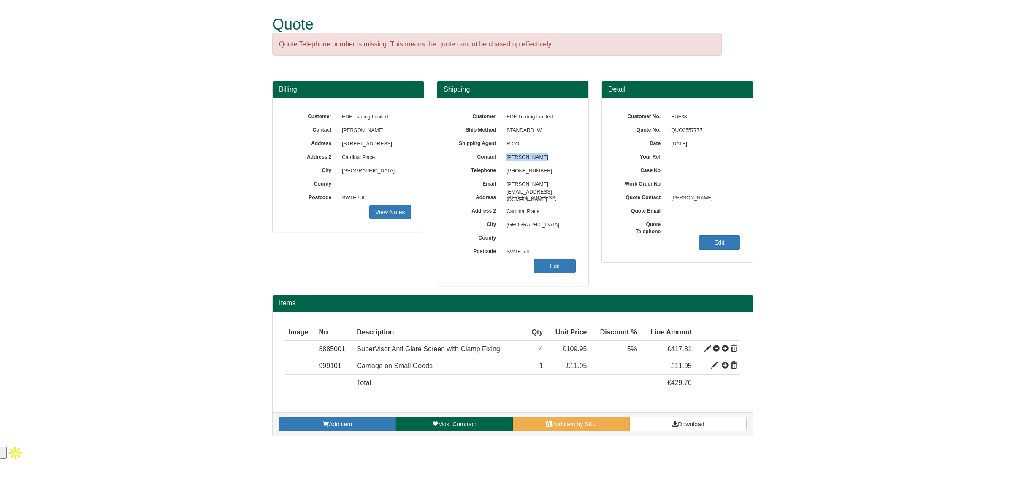
drag, startPoint x: 543, startPoint y: 157, endPoint x: 506, endPoint y: 155, distance: 36.4
click at [506, 155] on span "[PERSON_NAME]" at bounding box center [538, 158] width 73 height 14
copy span "[PERSON_NAME]"
click at [682, 418] on link "Download" at bounding box center [688, 424] width 117 height 14
